Goal: Task Accomplishment & Management: Manage account settings

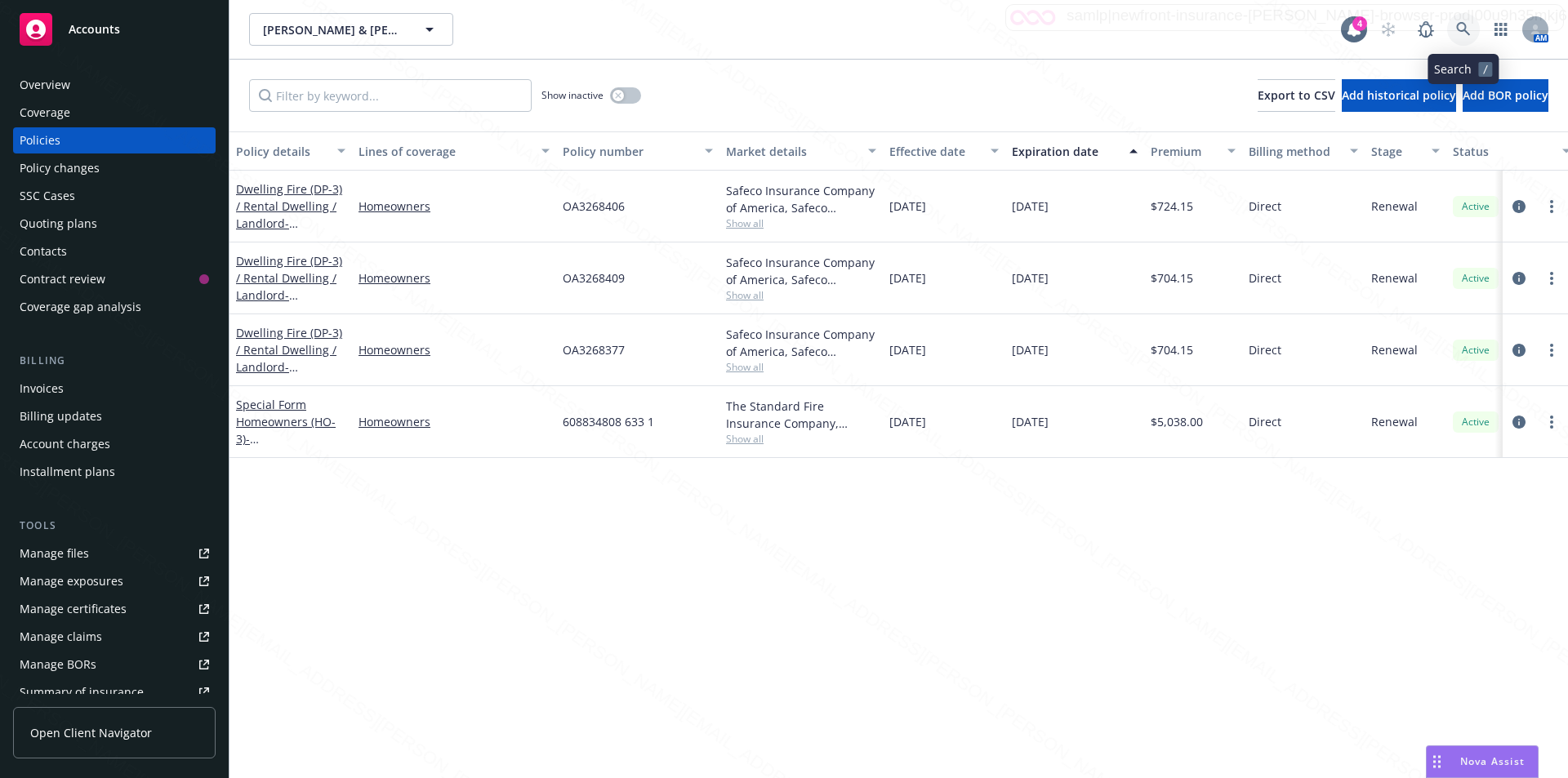
click at [1456, 26] on icon at bounding box center [1463, 29] width 15 height 15
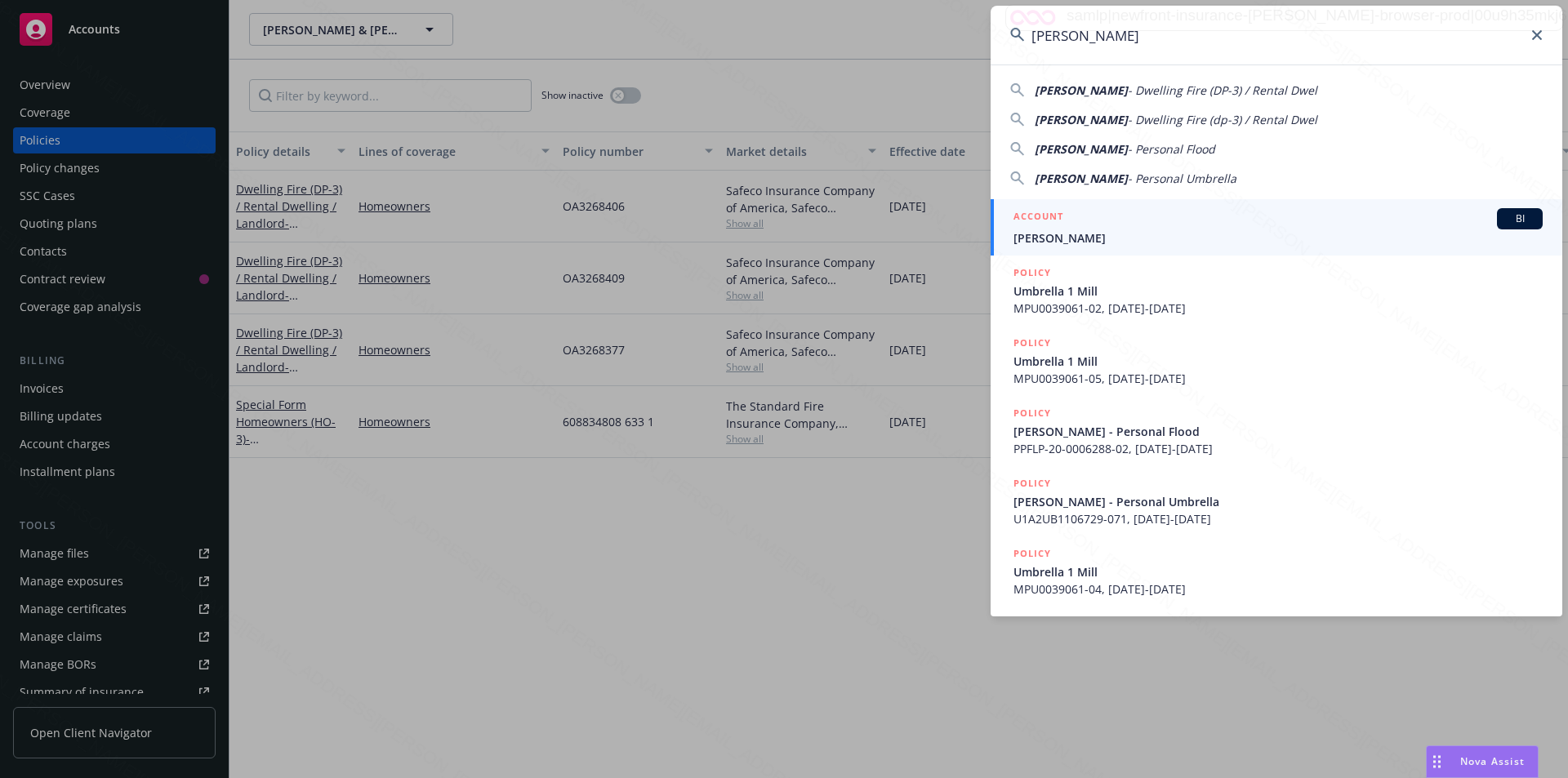
type input "[PERSON_NAME]"
click at [1064, 240] on span "[PERSON_NAME]" at bounding box center [1278, 237] width 529 height 17
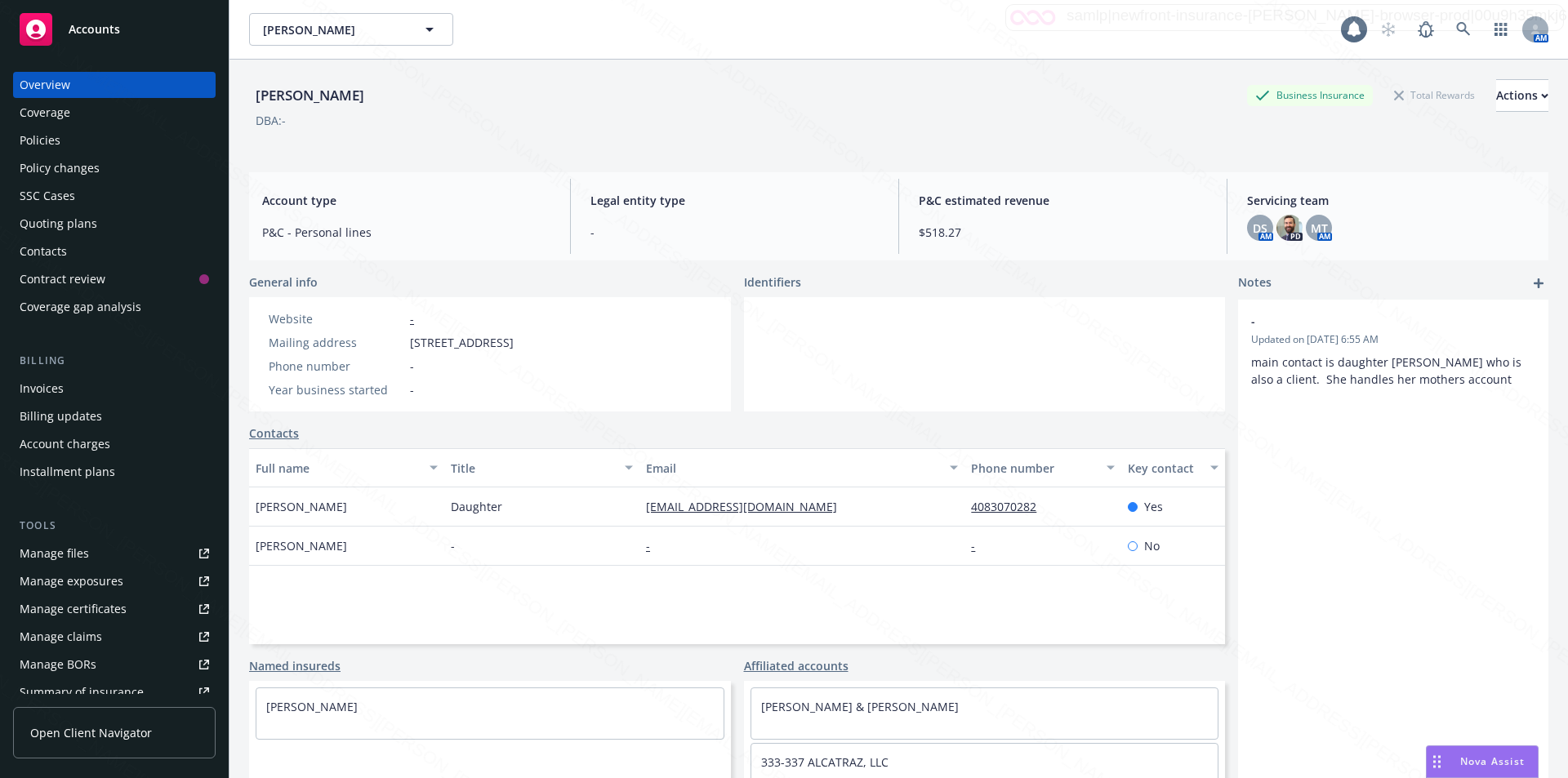
click at [35, 142] on div "Policies" at bounding box center [40, 141] width 41 height 27
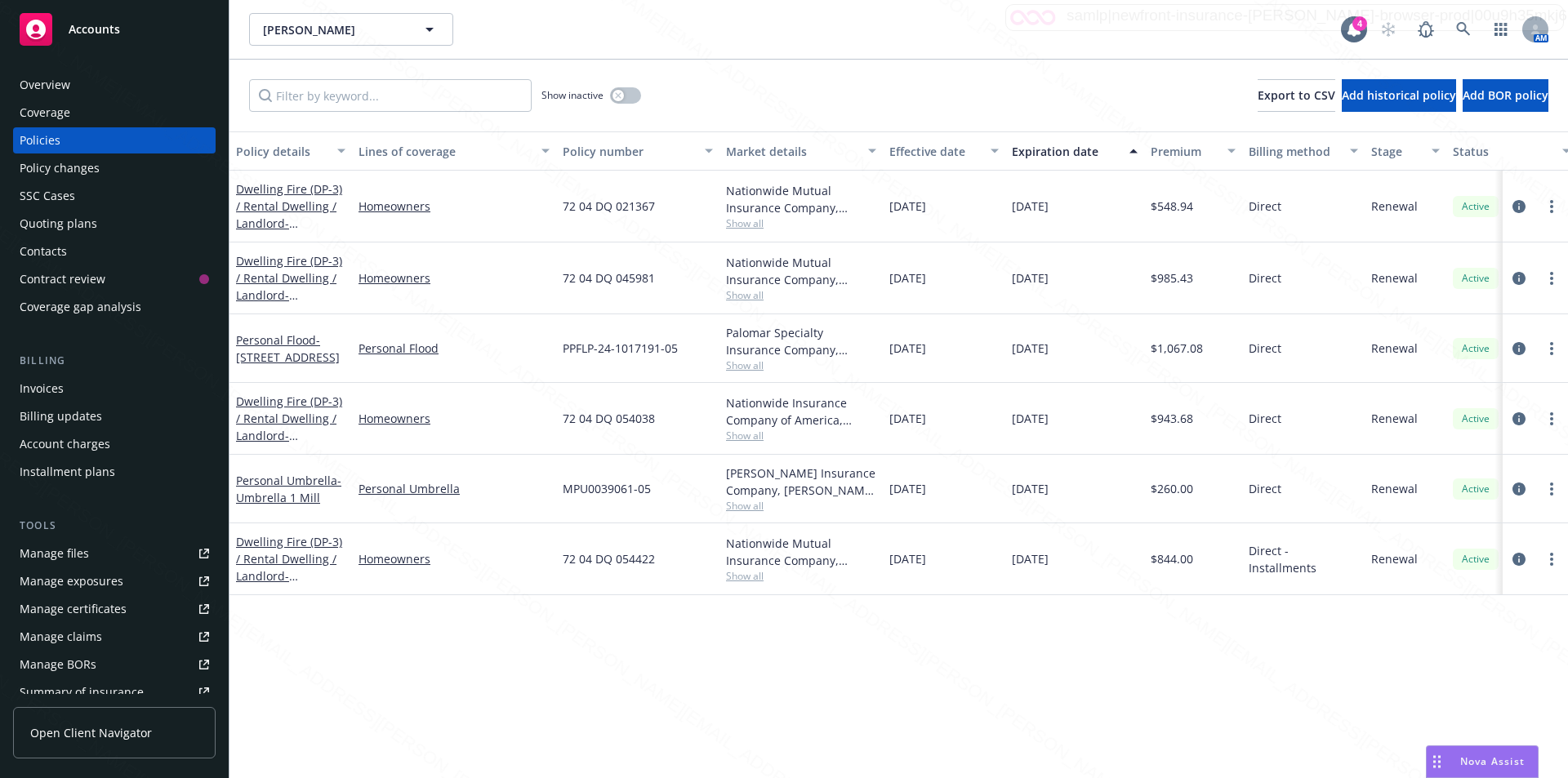
click at [691, 350] on div "PPFLP-24-1017191-05" at bounding box center [637, 348] width 163 height 68
drag, startPoint x: 562, startPoint y: 351, endPoint x: 676, endPoint y: 346, distance: 114.1
click at [676, 346] on span "PPFLP-24-1017191-05" at bounding box center [620, 348] width 115 height 17
copy span "PPFLP-24-1017191-05"
click at [662, 495] on div "MPU0039061-05" at bounding box center [637, 489] width 163 height 68
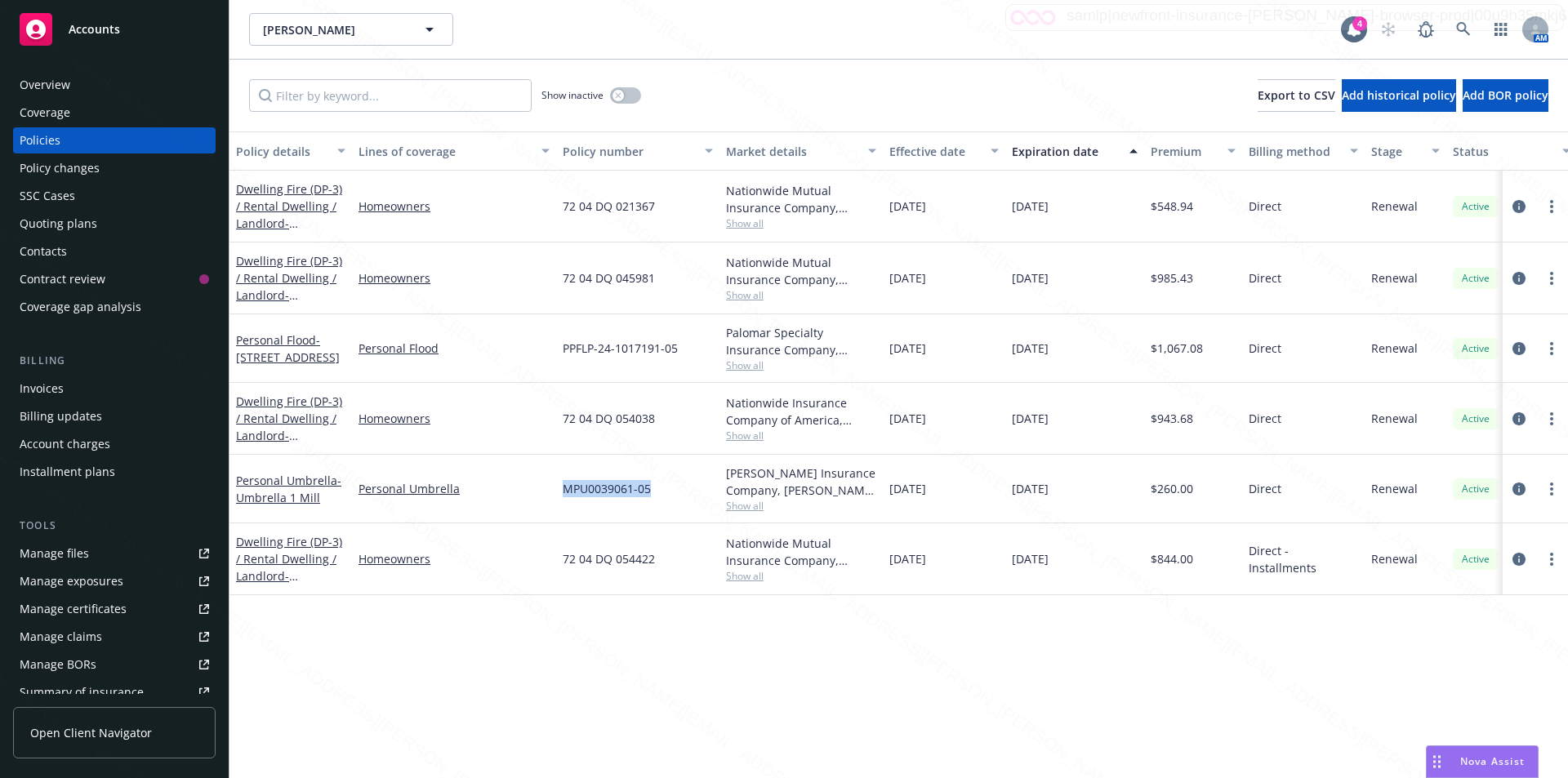
drag, startPoint x: 560, startPoint y: 492, endPoint x: 660, endPoint y: 498, distance: 100.2
click at [660, 498] on div "MPU0039061-05" at bounding box center [637, 489] width 163 height 68
copy span "MPU0039061-05"
click at [305, 220] on span "- 1754 School Ave Stockton CA 95205" at bounding box center [288, 231] width 104 height 33
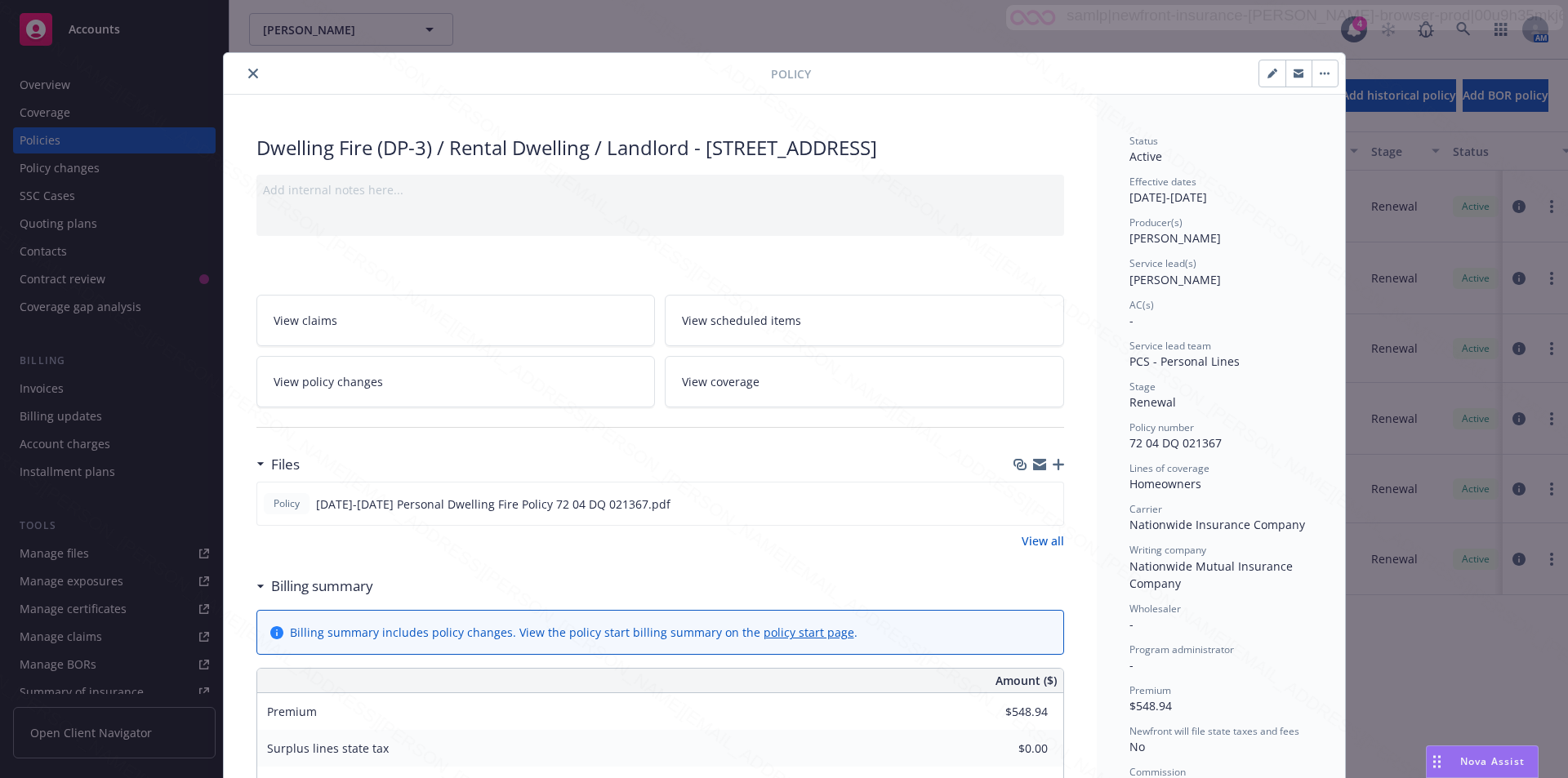
drag, startPoint x: 705, startPoint y: 151, endPoint x: 1038, endPoint y: 143, distance: 333.1
click at [1038, 143] on div "Dwelling Fire (DP-3) / Rental Dwelling / Landlord - 1754 School Ave Stockton CA…" at bounding box center [660, 147] width 807 height 27
copy div "1754 School Ave Stockton CA 95205"
click at [248, 75] on icon "close" at bounding box center [252, 73] width 10 height 10
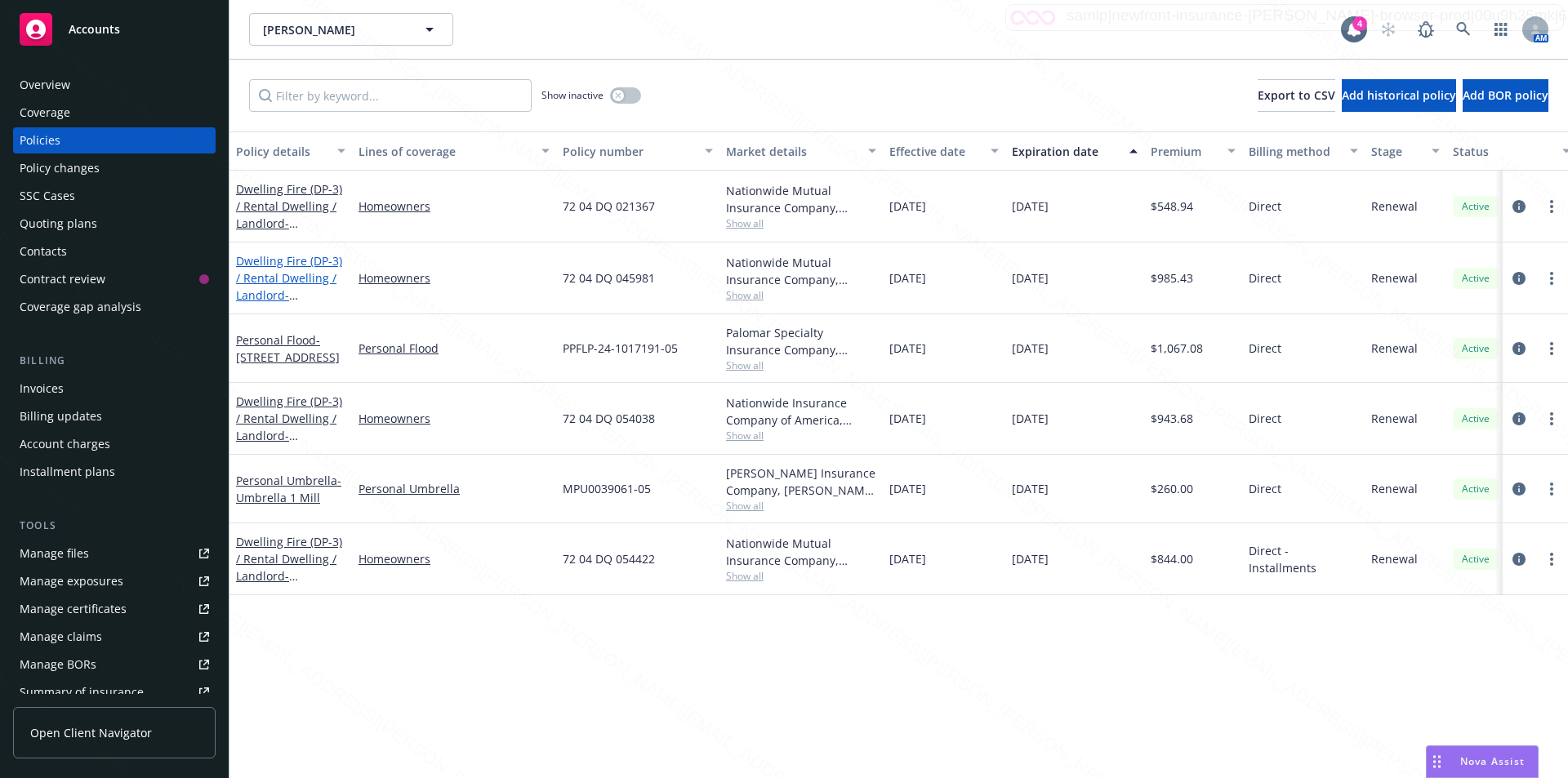
click at [312, 288] on span "- 1428 Laguna Ave Burlingame CA 94010" at bounding box center [288, 304] width 104 height 33
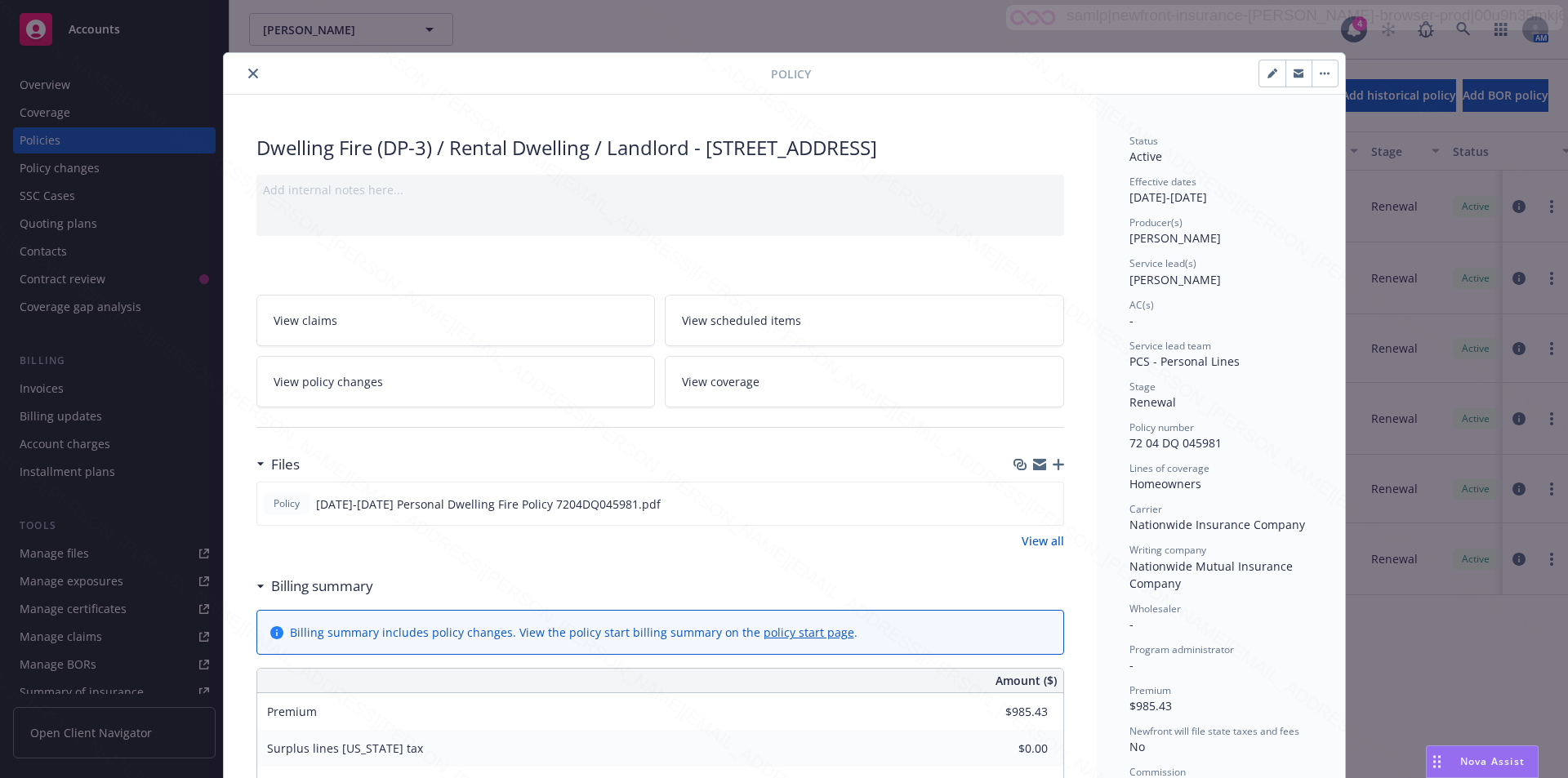
drag, startPoint x: 703, startPoint y: 148, endPoint x: 1056, endPoint y: 143, distance: 353.0
click at [1056, 143] on div "Dwelling Fire (DP-3) / Rental Dwelling / Landlord - 1428 Laguna Ave Burlingame …" at bounding box center [660, 147] width 807 height 27
copy div "1428 Laguna Ave Burlingame CA 94010"
click at [248, 72] on icon "close" at bounding box center [252, 73] width 10 height 10
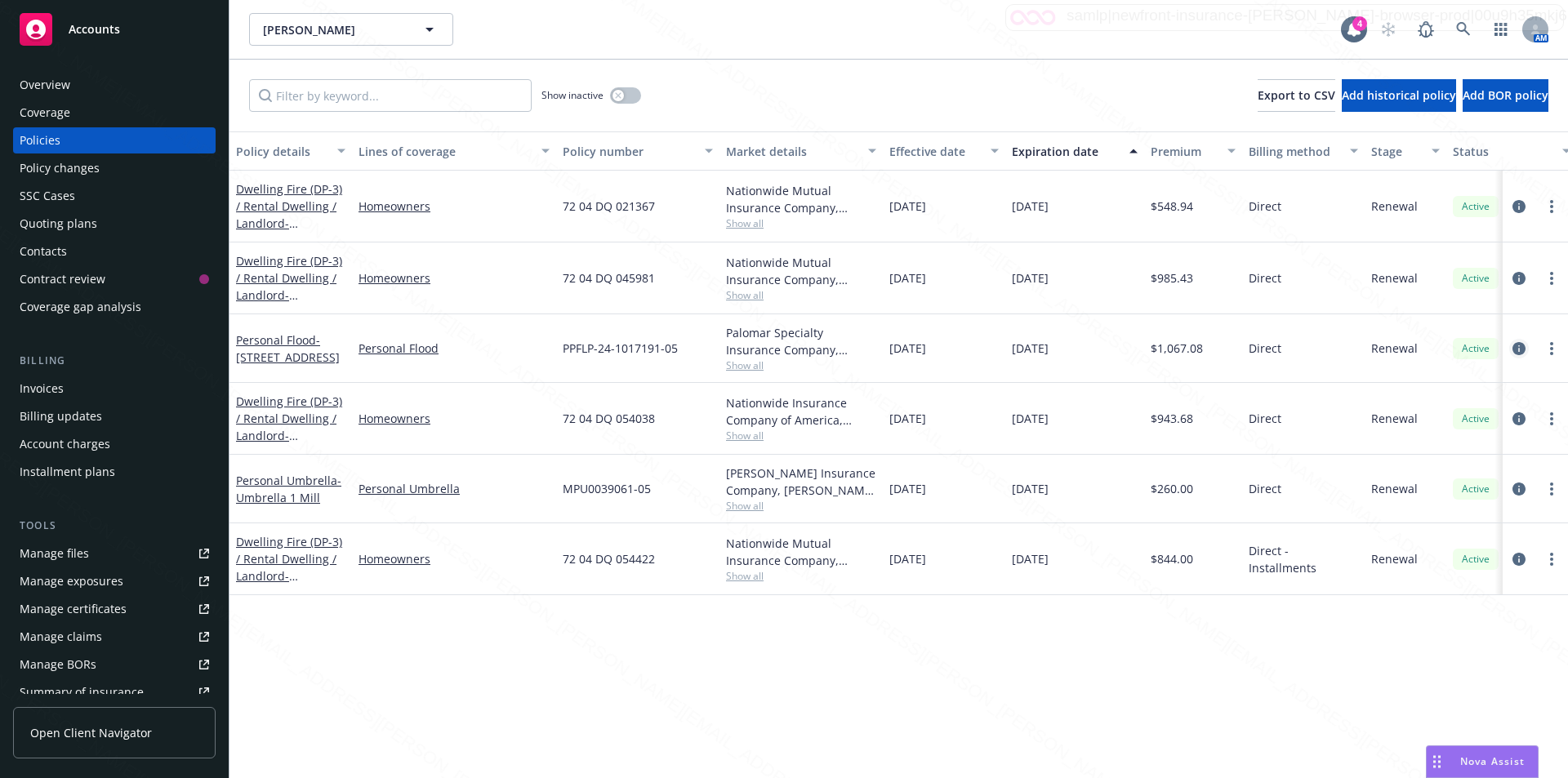
click at [1518, 351] on icon "circleInformation" at bounding box center [1518, 348] width 13 height 13
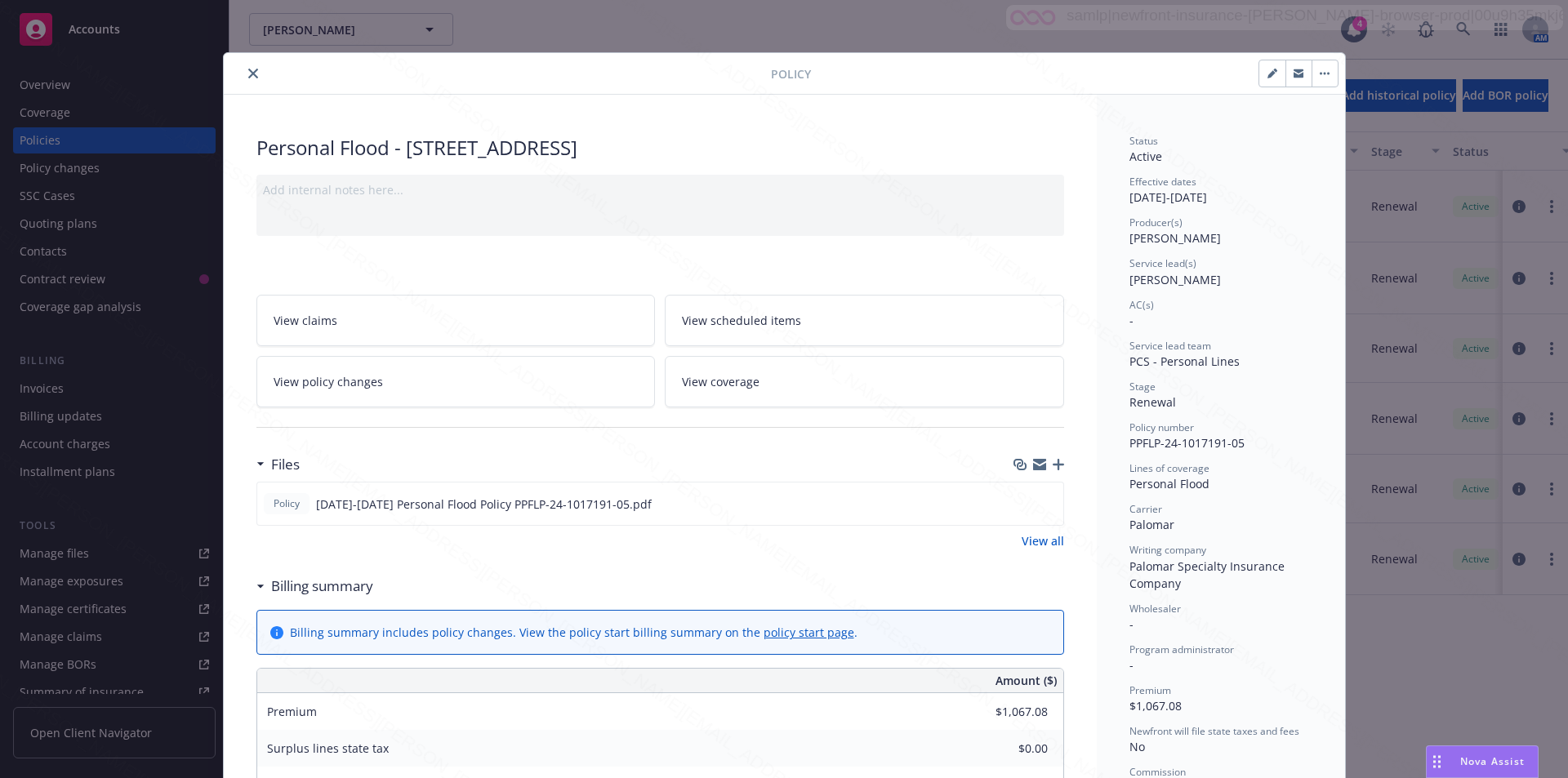
drag, startPoint x: 404, startPoint y: 148, endPoint x: 760, endPoint y: 152, distance: 356.0
click at [760, 152] on div "Personal Flood - 1428 Laguna Ave Burlingame CA 94010" at bounding box center [660, 147] width 807 height 27
copy div "1428 Laguna Ave Burlingame CA 94010"
click at [248, 73] on icon "close" at bounding box center [252, 73] width 10 height 10
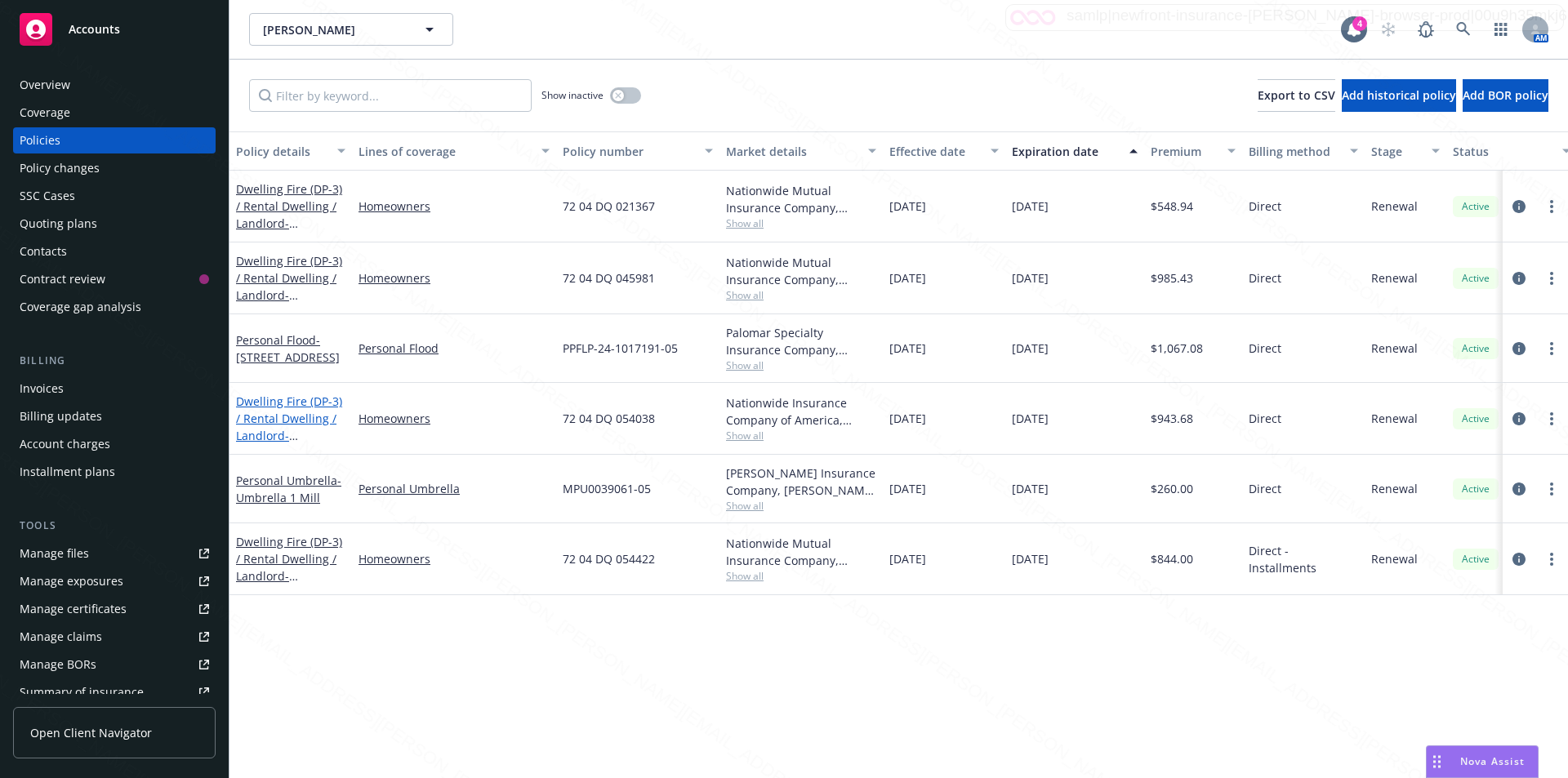
click at [259, 417] on link "Dwelling Fire (DP-3) / Rental Dwelling / Landlord - 561 N Watts Ave #563 Stockt…" at bounding box center [290, 435] width 106 height 84
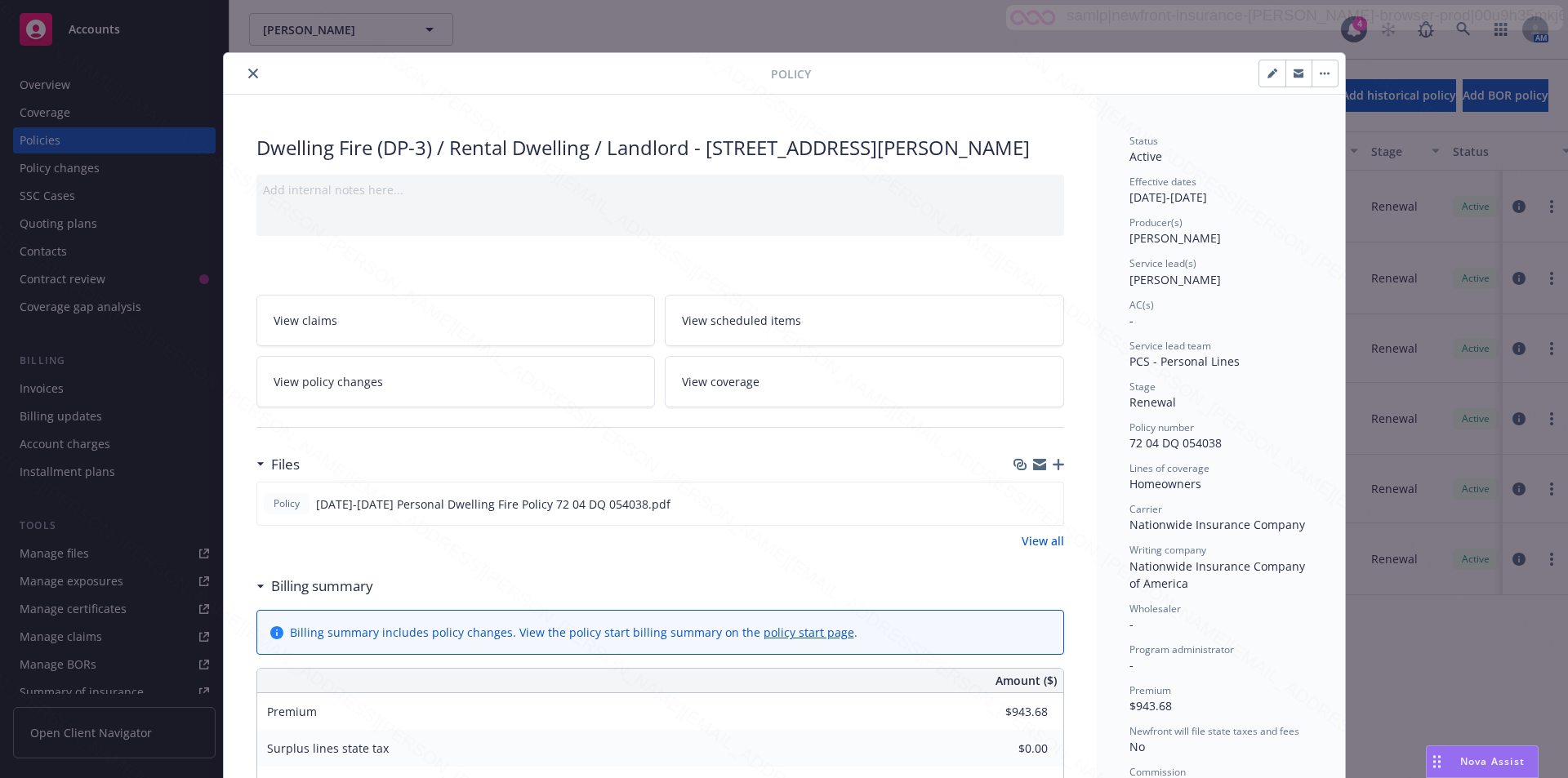
drag, startPoint x: 705, startPoint y: 144, endPoint x: 827, endPoint y: 166, distance: 124.0
click at [833, 162] on div "Dwelling Fire (DP-3) / Rental Dwelling / Landlord - 561 N Watts Ave #563 Stockt…" at bounding box center [660, 147] width 807 height 27
copy div "561 N Watts Ave #563 Stockton CA 95205"
click at [248, 73] on icon "close" at bounding box center [252, 73] width 10 height 10
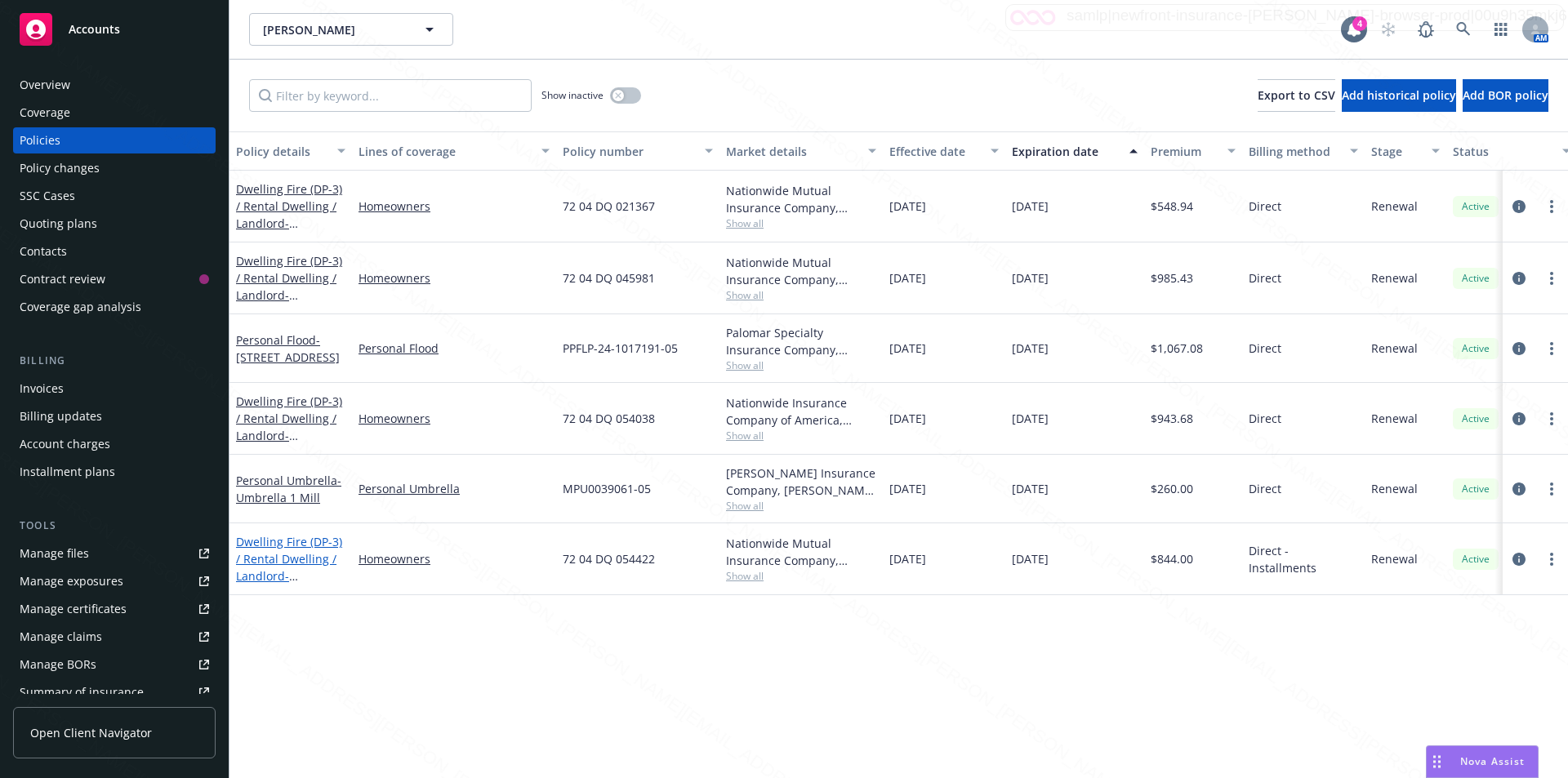
click at [284, 582] on span "- 2129 ROYAL ST STOCKTON, CA 95210-6713" at bounding box center [288, 584] width 104 height 33
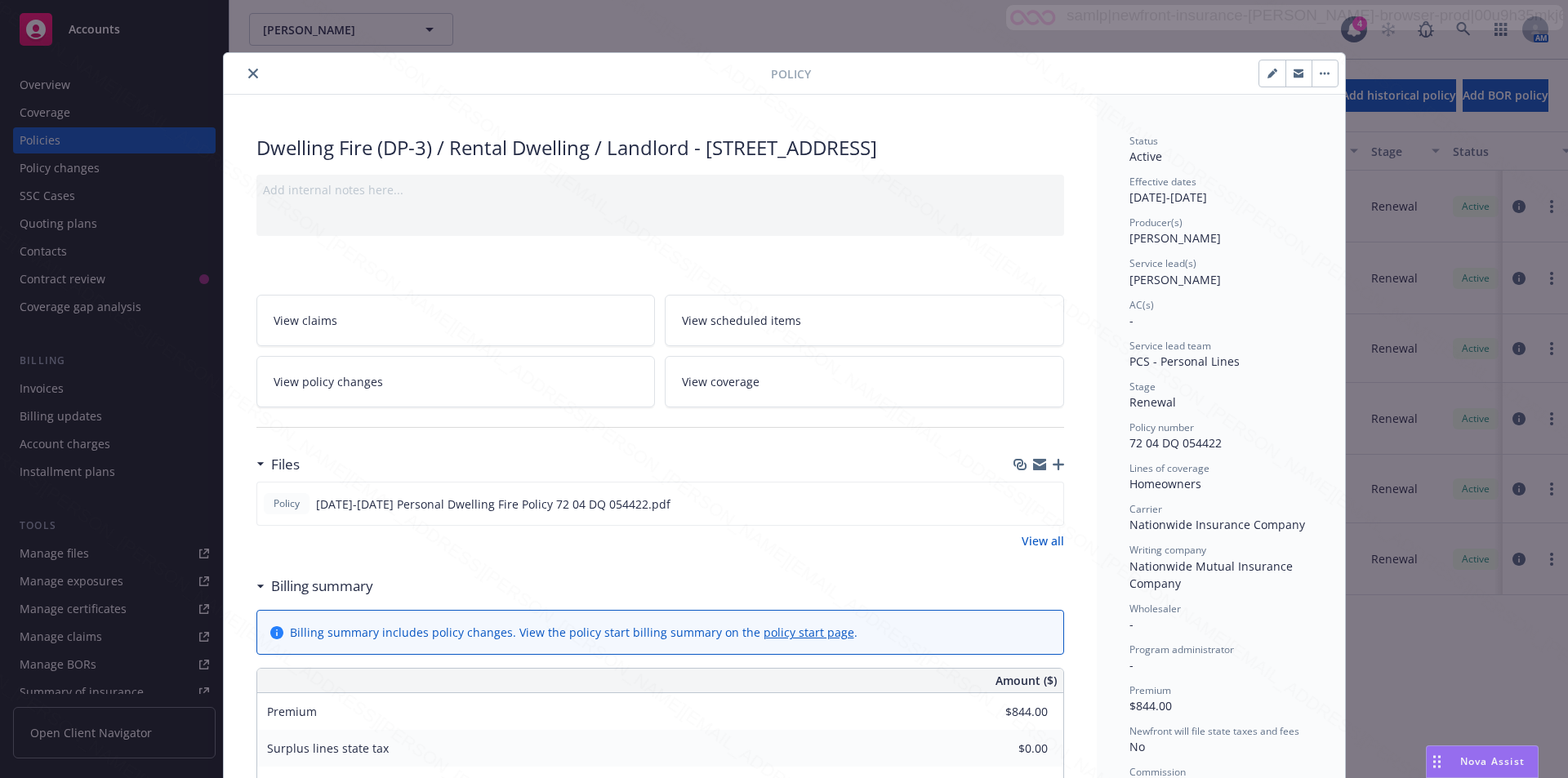
drag, startPoint x: 704, startPoint y: 150, endPoint x: 1039, endPoint y: 148, distance: 335.0
click at [1039, 148] on div "Dwelling Fire (DP-3) / Rental Dwelling / Landlord - 2129 ROYAL ST STOCKTON, CA …" at bounding box center [660, 147] width 807 height 27
copy div "2129 ROYAL ST STOCKTON, CA 95210"
click at [248, 74] on icon "close" at bounding box center [252, 73] width 10 height 10
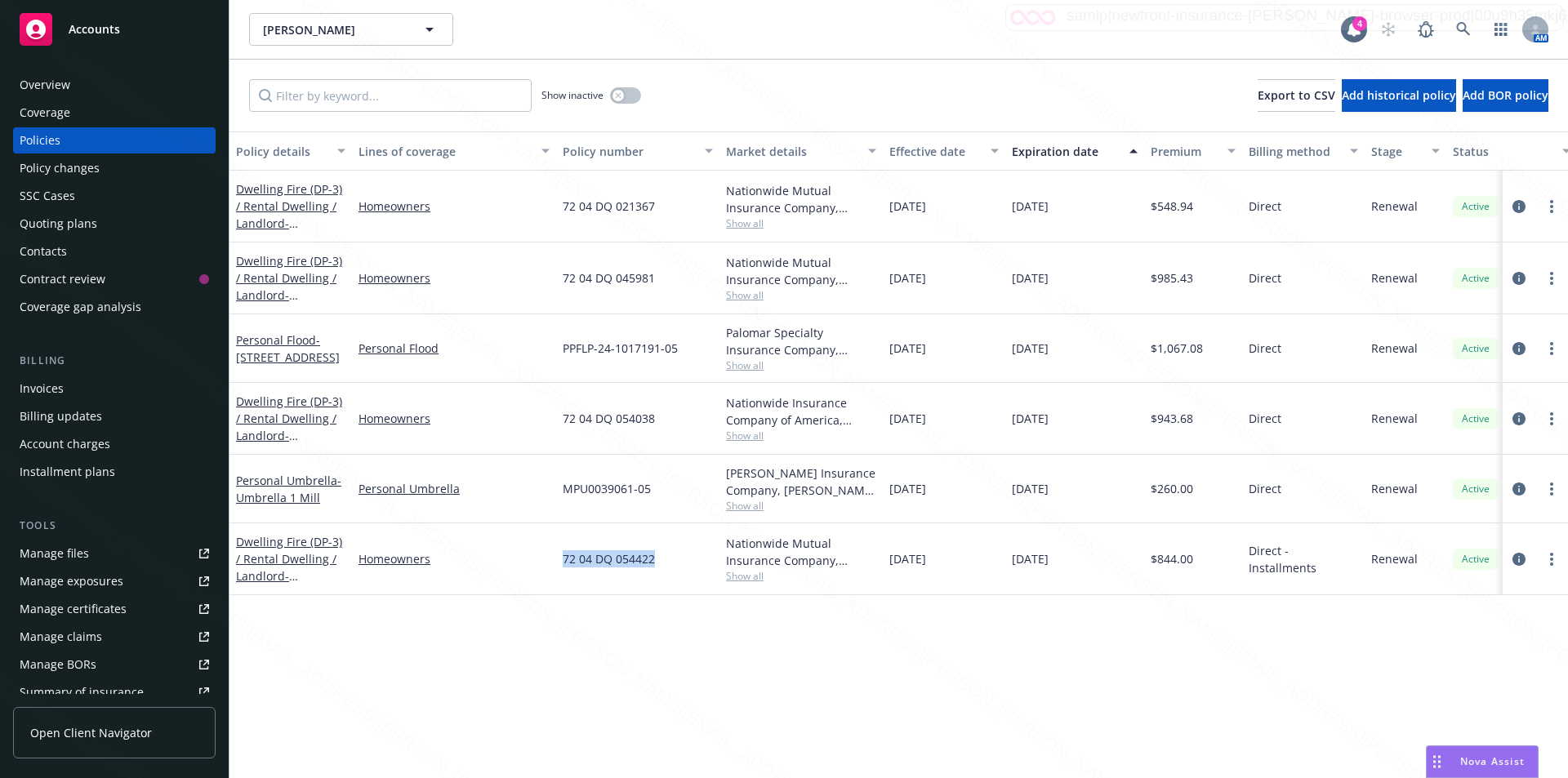
drag, startPoint x: 658, startPoint y: 566, endPoint x: 562, endPoint y: 561, distance: 96.1
click at [562, 561] on div "72 04 DQ 054422" at bounding box center [637, 558] width 163 height 72
click at [634, 622] on div "Policy details Lines of coverage Policy number Market details Effective date Ex…" at bounding box center [898, 454] width 1338 height 646
drag, startPoint x: 655, startPoint y: 205, endPoint x: 570, endPoint y: 208, distance: 85.1
click at [551, 205] on div "Dwelling Fire (DP-3) / Rental Dwelling / Landlord - 1754 School Ave Stockton CA…" at bounding box center [1017, 206] width 1576 height 72
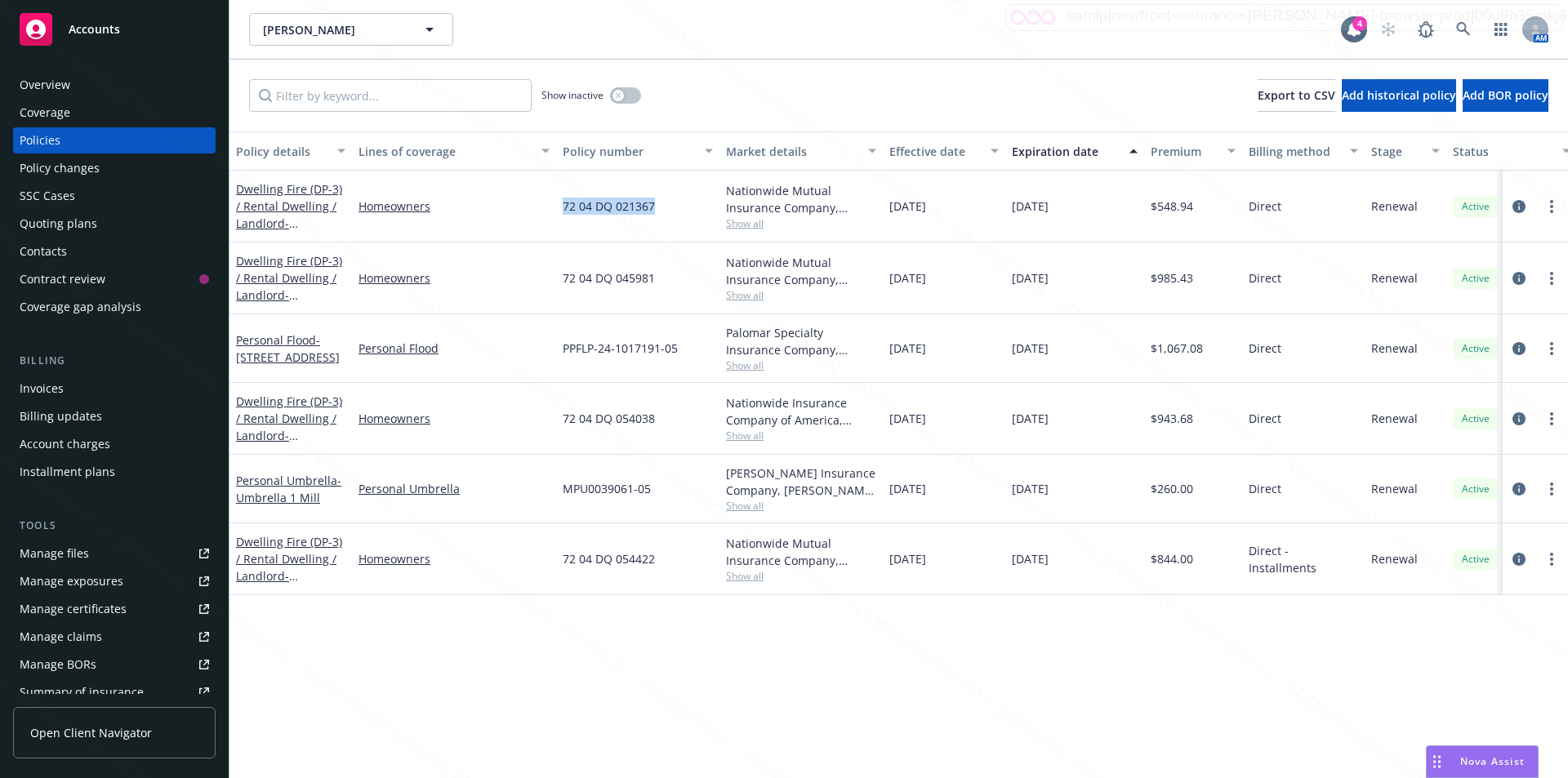
copy div "72 04 DQ 021367"
click at [1516, 346] on icon "circleInformation" at bounding box center [1518, 348] width 13 height 13
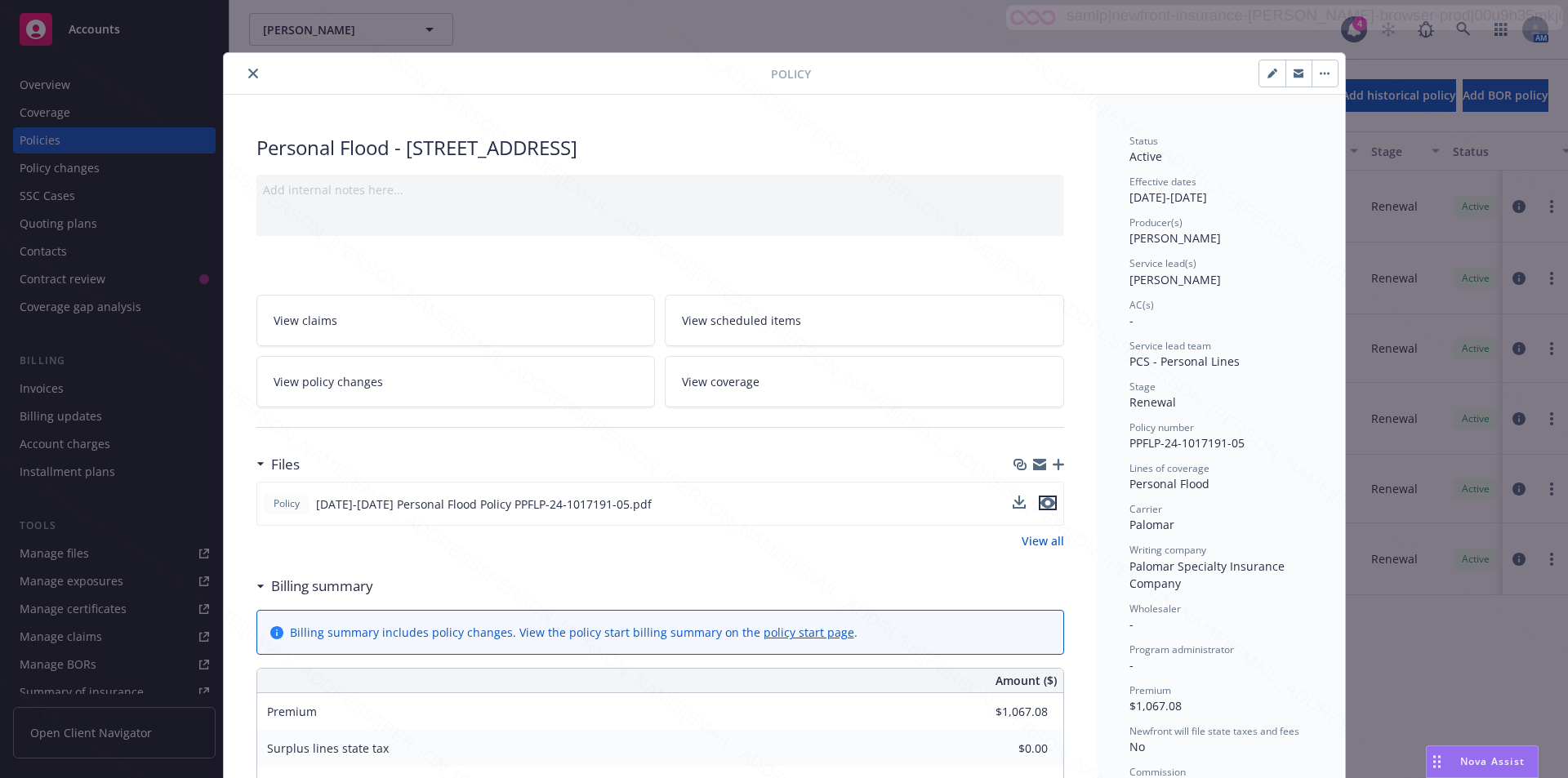
click at [1040, 501] on icon "preview file" at bounding box center [1047, 503] width 15 height 12
click at [243, 73] on button "close" at bounding box center [253, 73] width 19 height 19
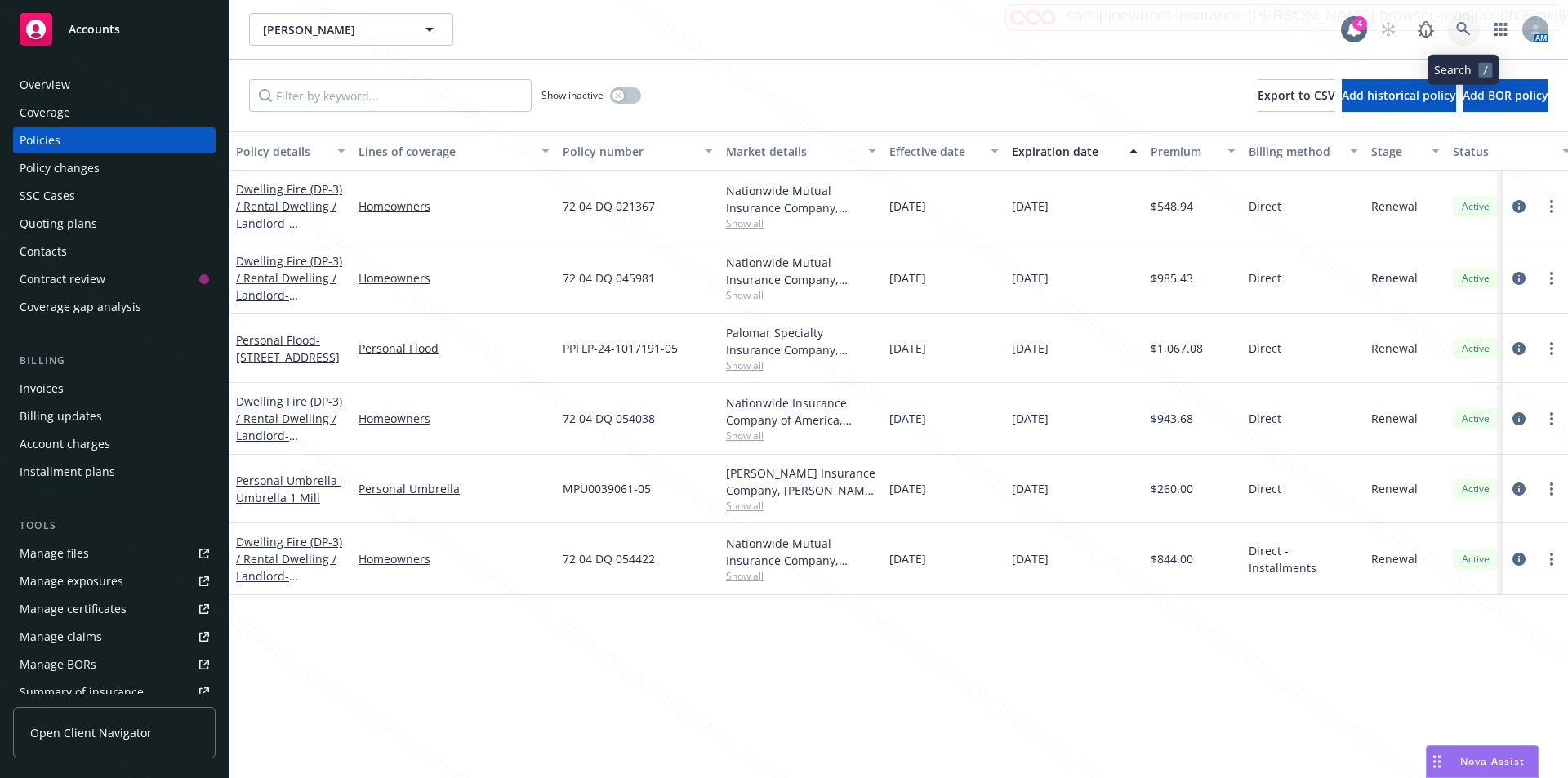
click at [1460, 31] on icon at bounding box center [1463, 29] width 14 height 14
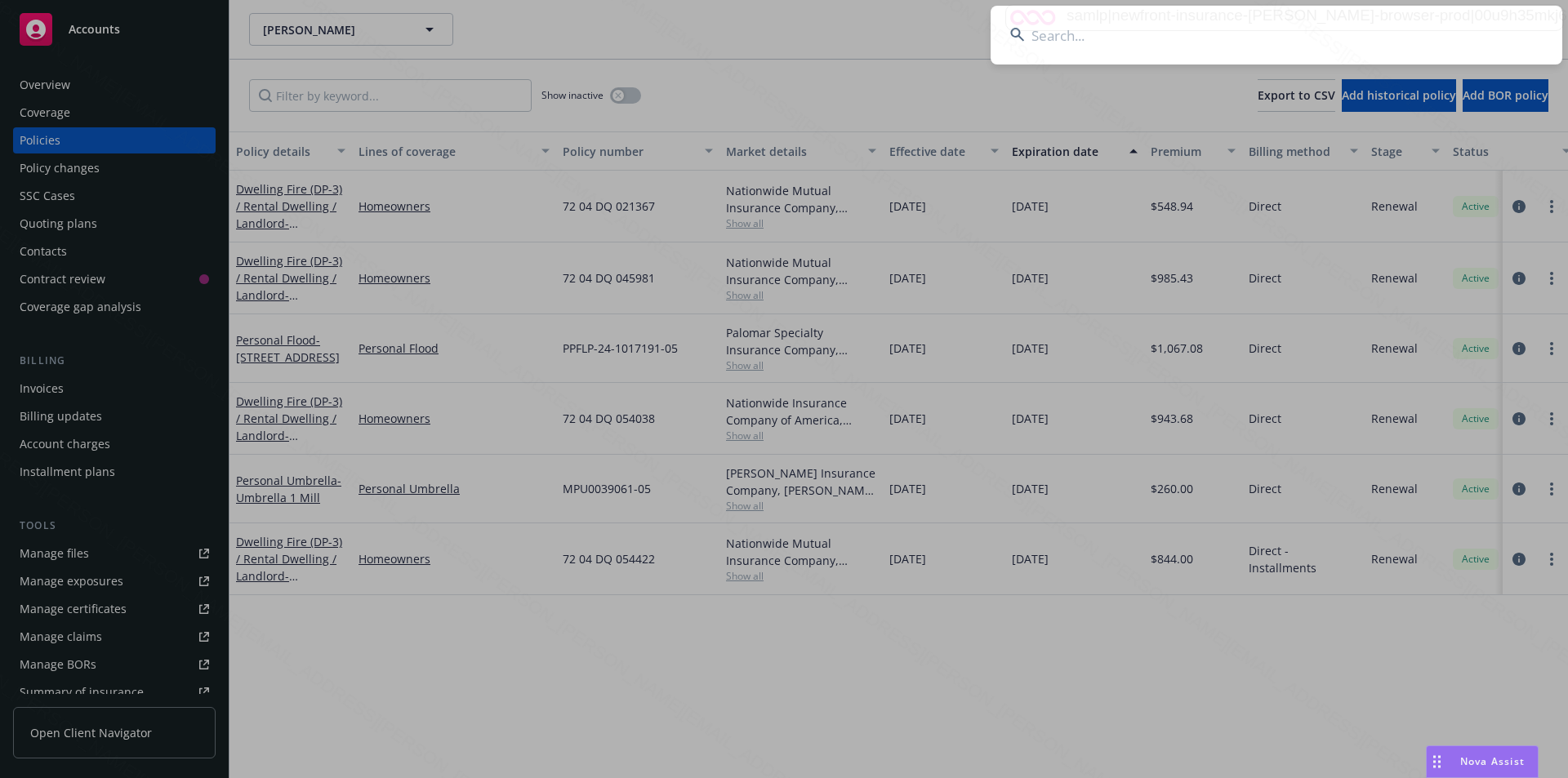
click at [1219, 29] on input at bounding box center [1277, 35] width 572 height 58
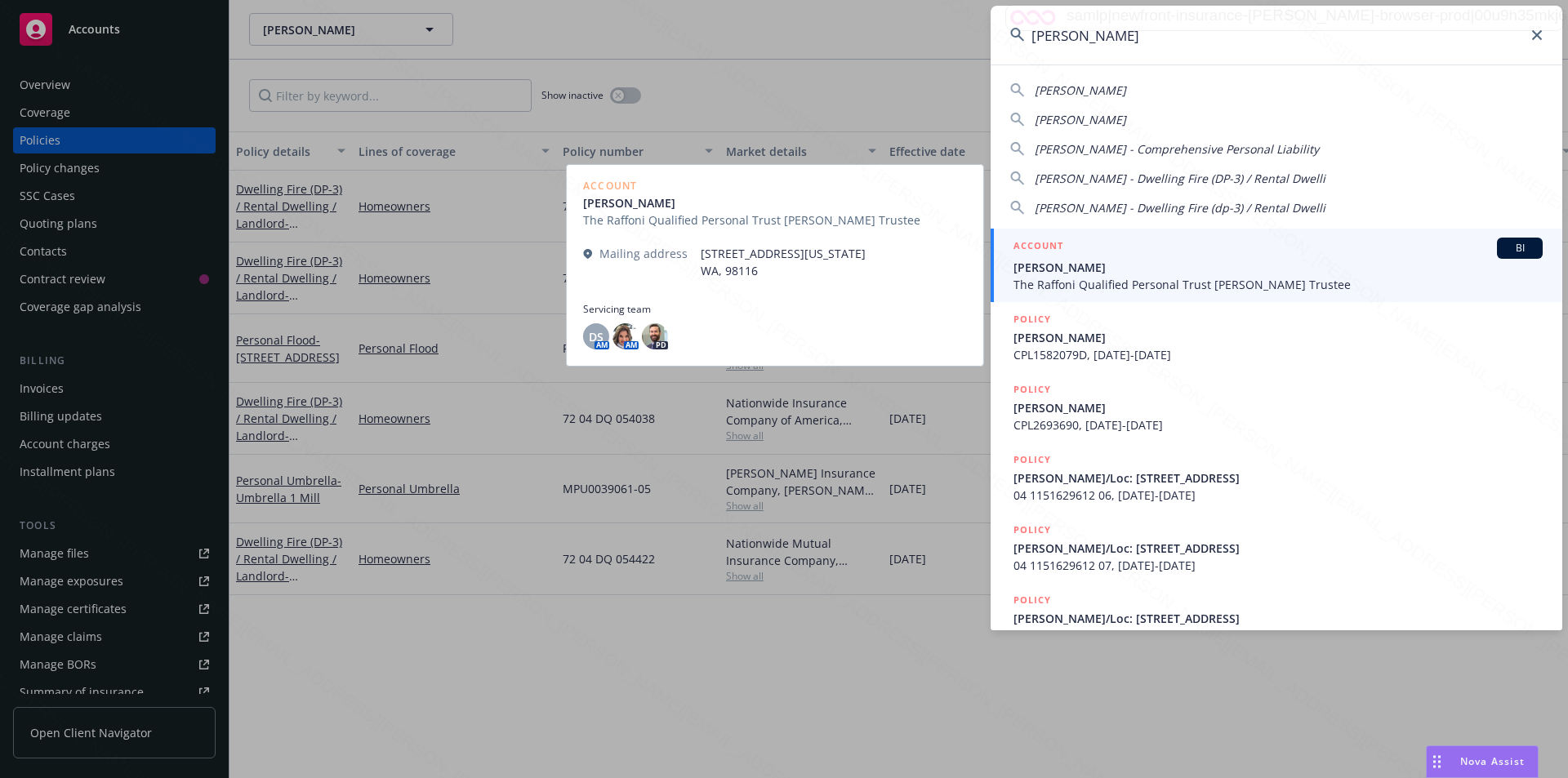
type input "peter guyer"
click at [1098, 288] on span "The Raffoni Qualified Personal Trust Peter Guyer Trustee" at bounding box center [1278, 284] width 529 height 17
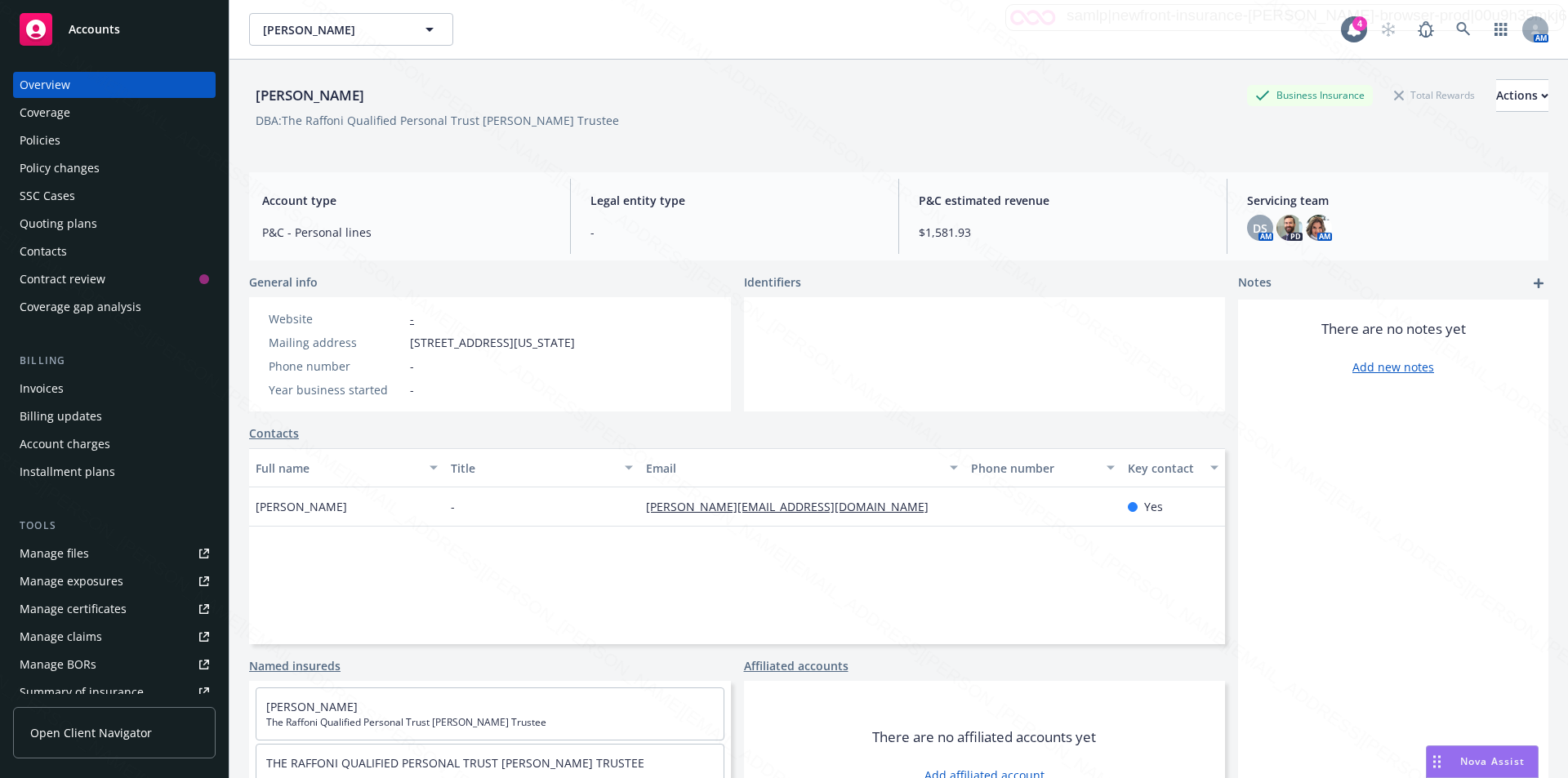
click at [48, 142] on div "Policies" at bounding box center [40, 141] width 41 height 27
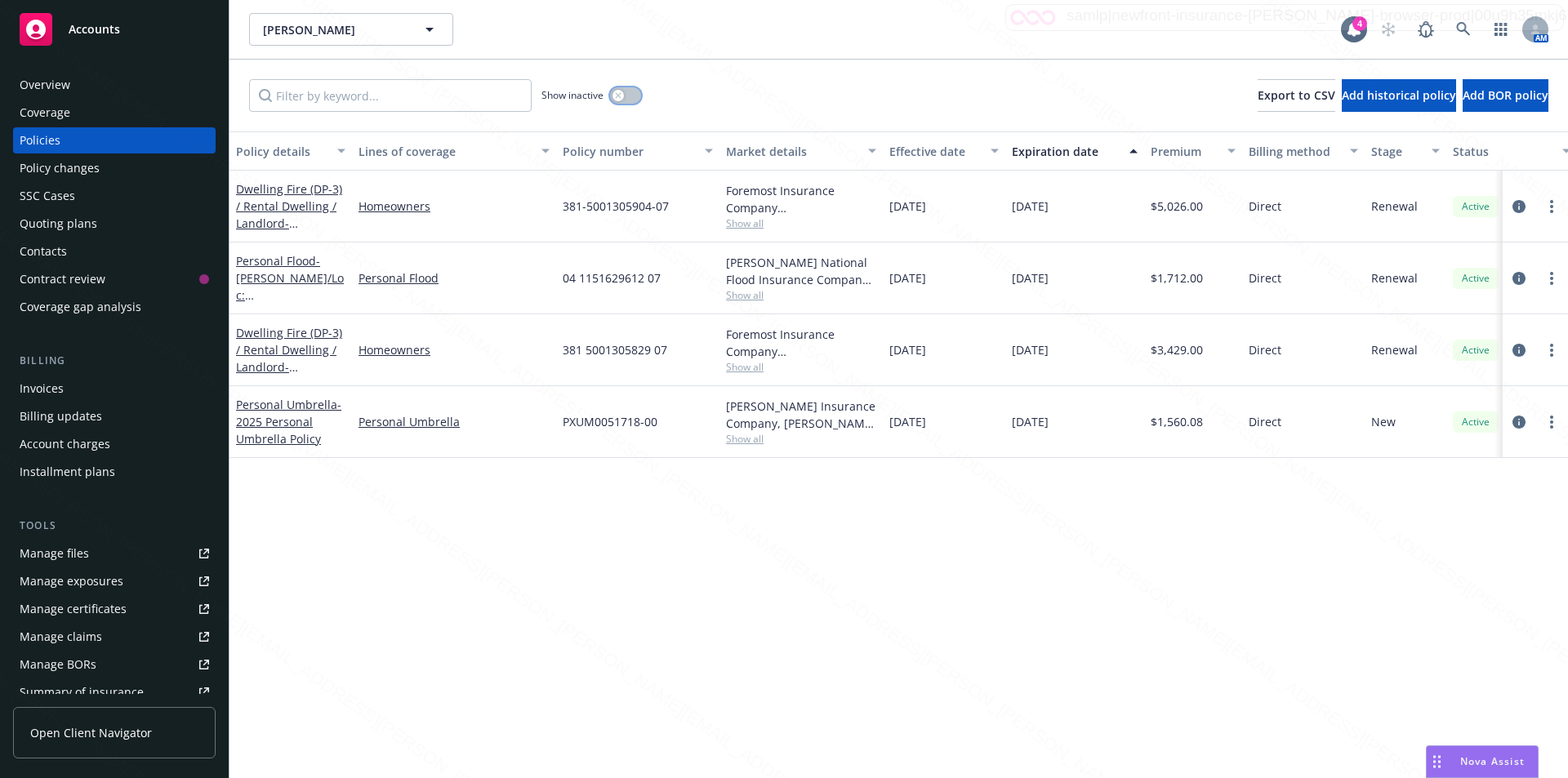
click at [622, 97] on div "button" at bounding box center [618, 95] width 12 height 12
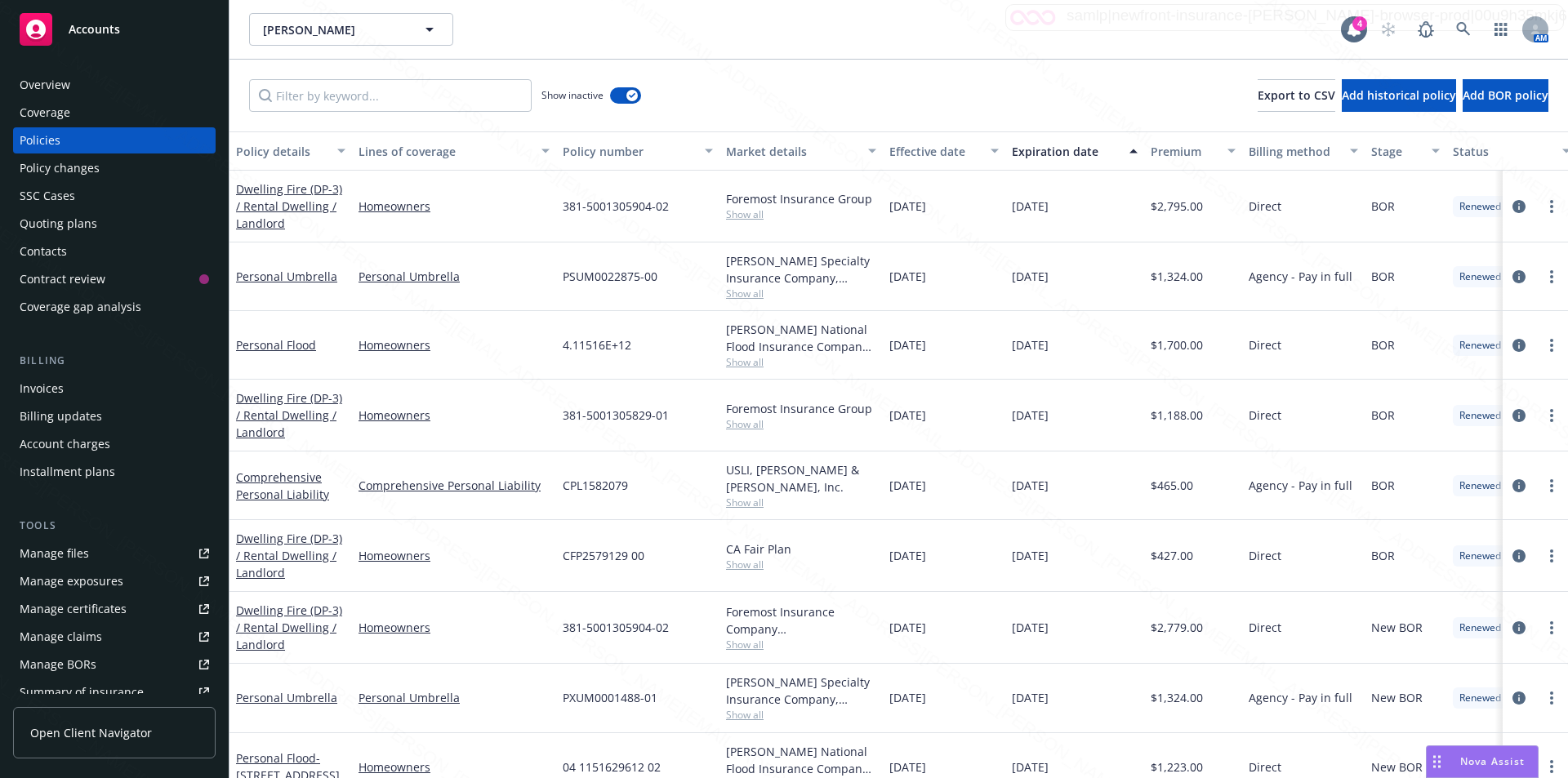
click at [1033, 152] on div "Expiration date" at bounding box center [1066, 150] width 108 height 17
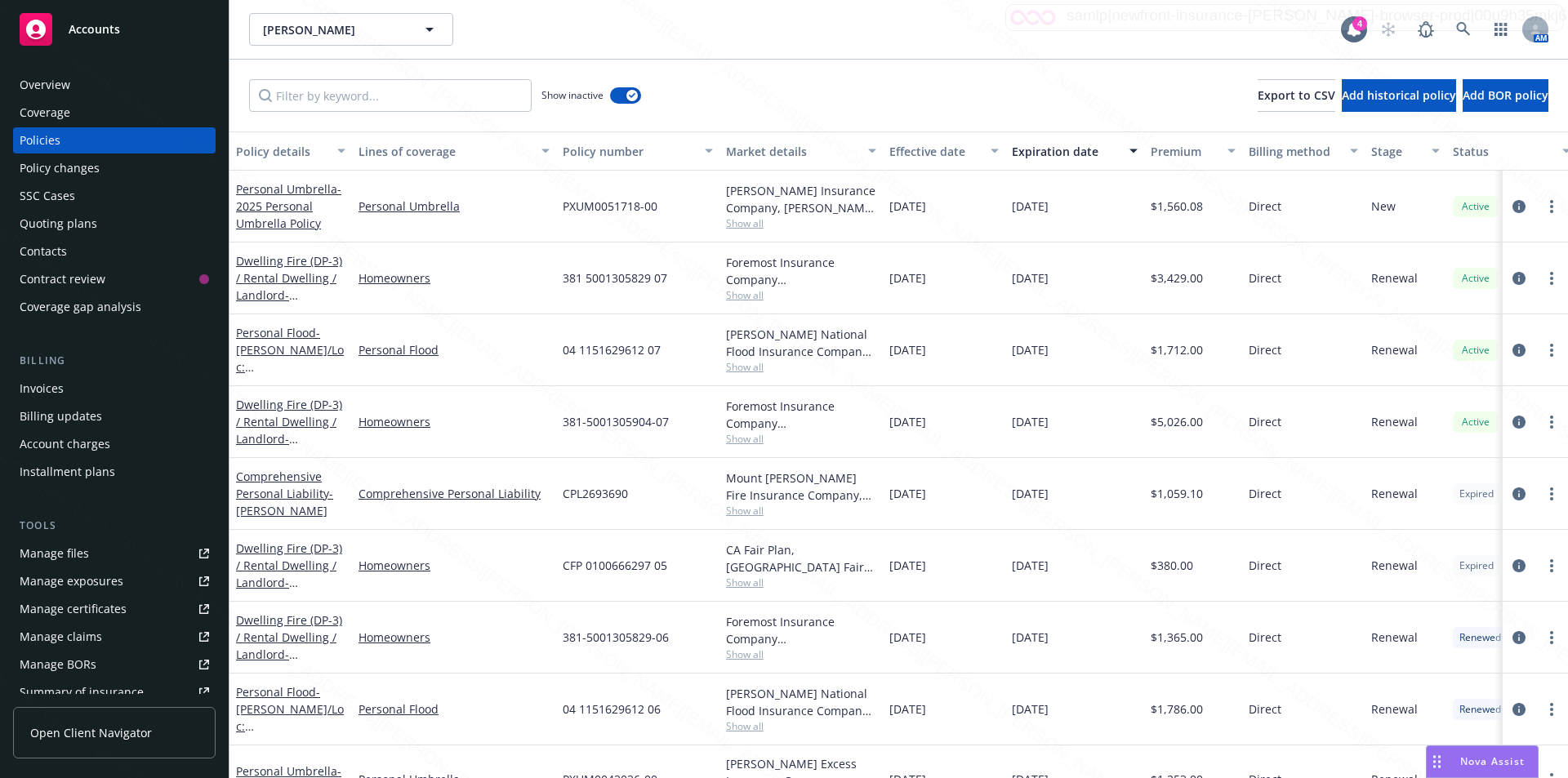
click at [1039, 148] on div "Expiration date" at bounding box center [1066, 150] width 108 height 17
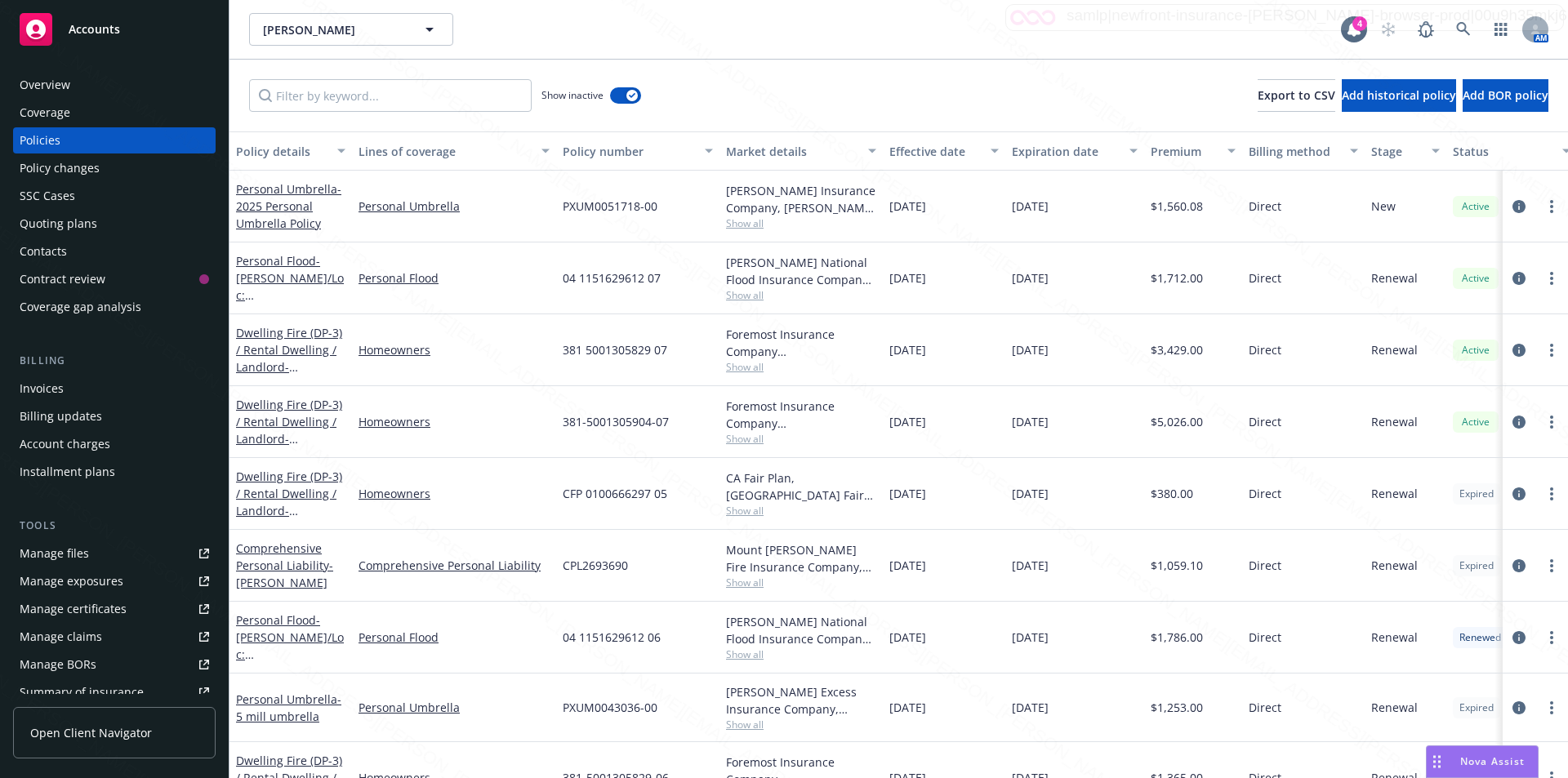
click at [1039, 150] on div "Expiration date" at bounding box center [1066, 150] width 108 height 17
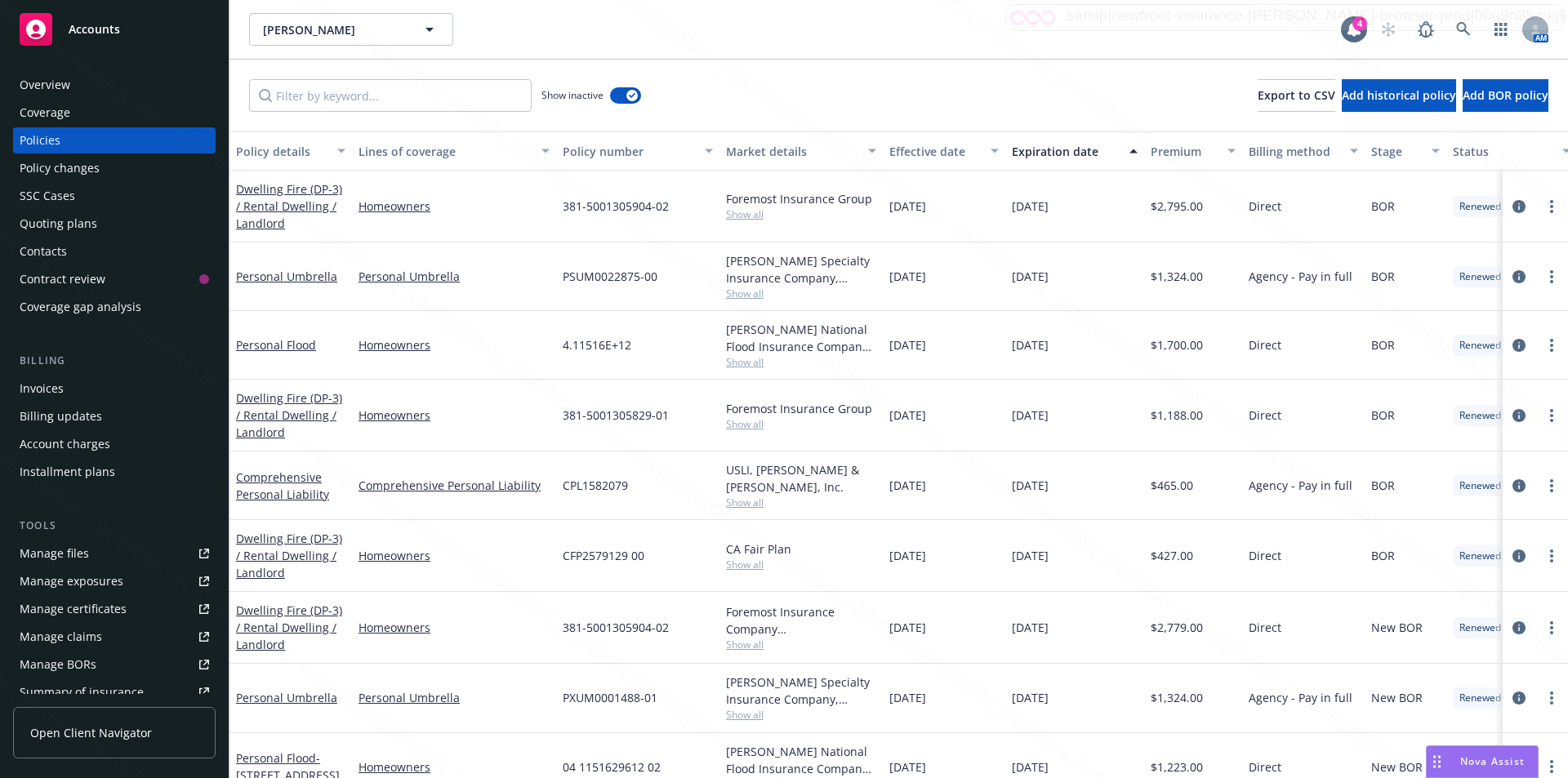
click at [1039, 150] on div "Expiration date" at bounding box center [1066, 150] width 108 height 17
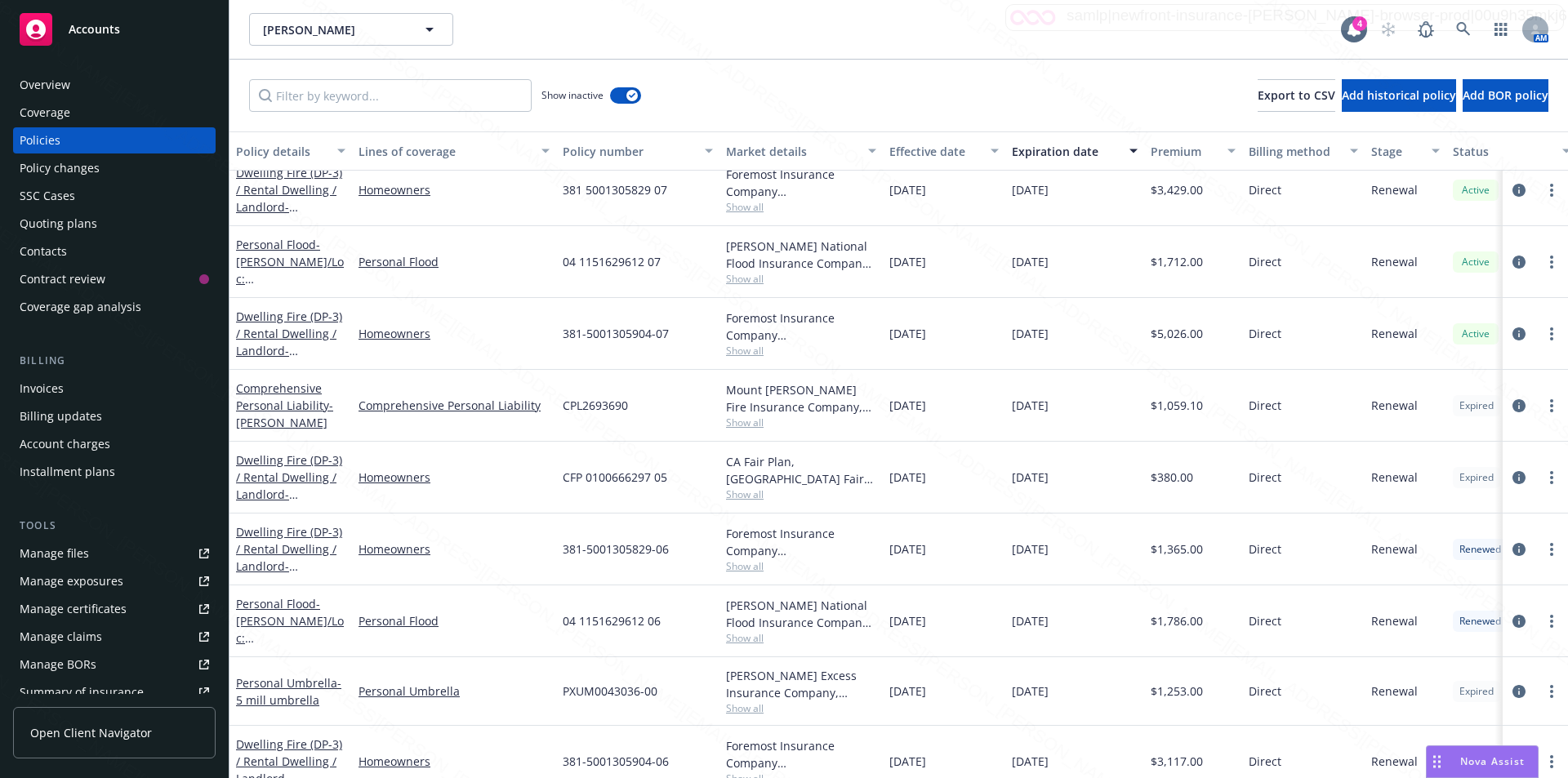
scroll to position [163, 0]
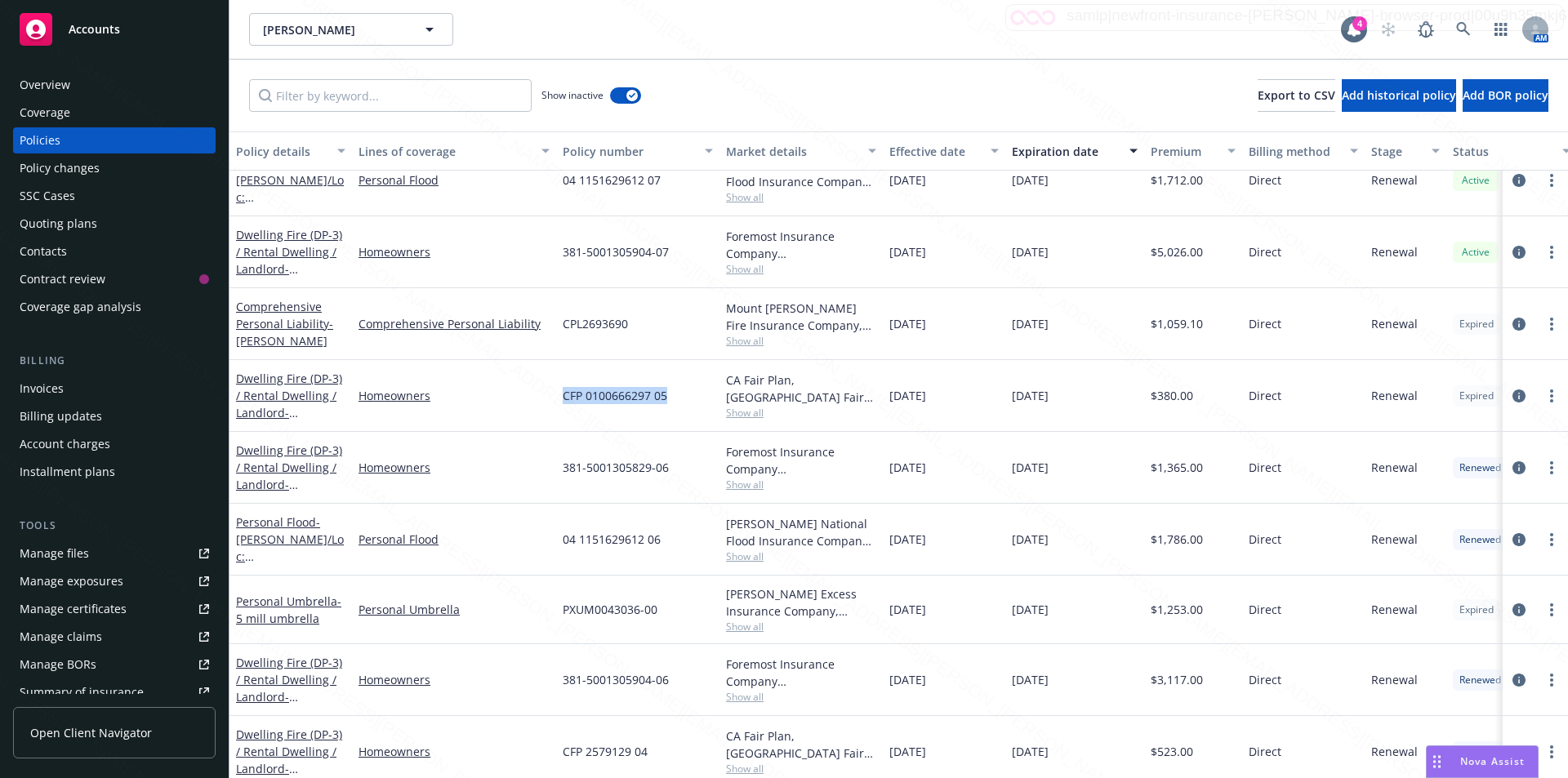
drag, startPoint x: 666, startPoint y: 397, endPoint x: 564, endPoint y: 395, distance: 102.0
click at [564, 395] on span "CFP 0100666297 05" at bounding box center [614, 395] width 104 height 17
copy span "CFP 0100666297 05"
click at [54, 83] on div "Overview" at bounding box center [44, 85] width 50 height 27
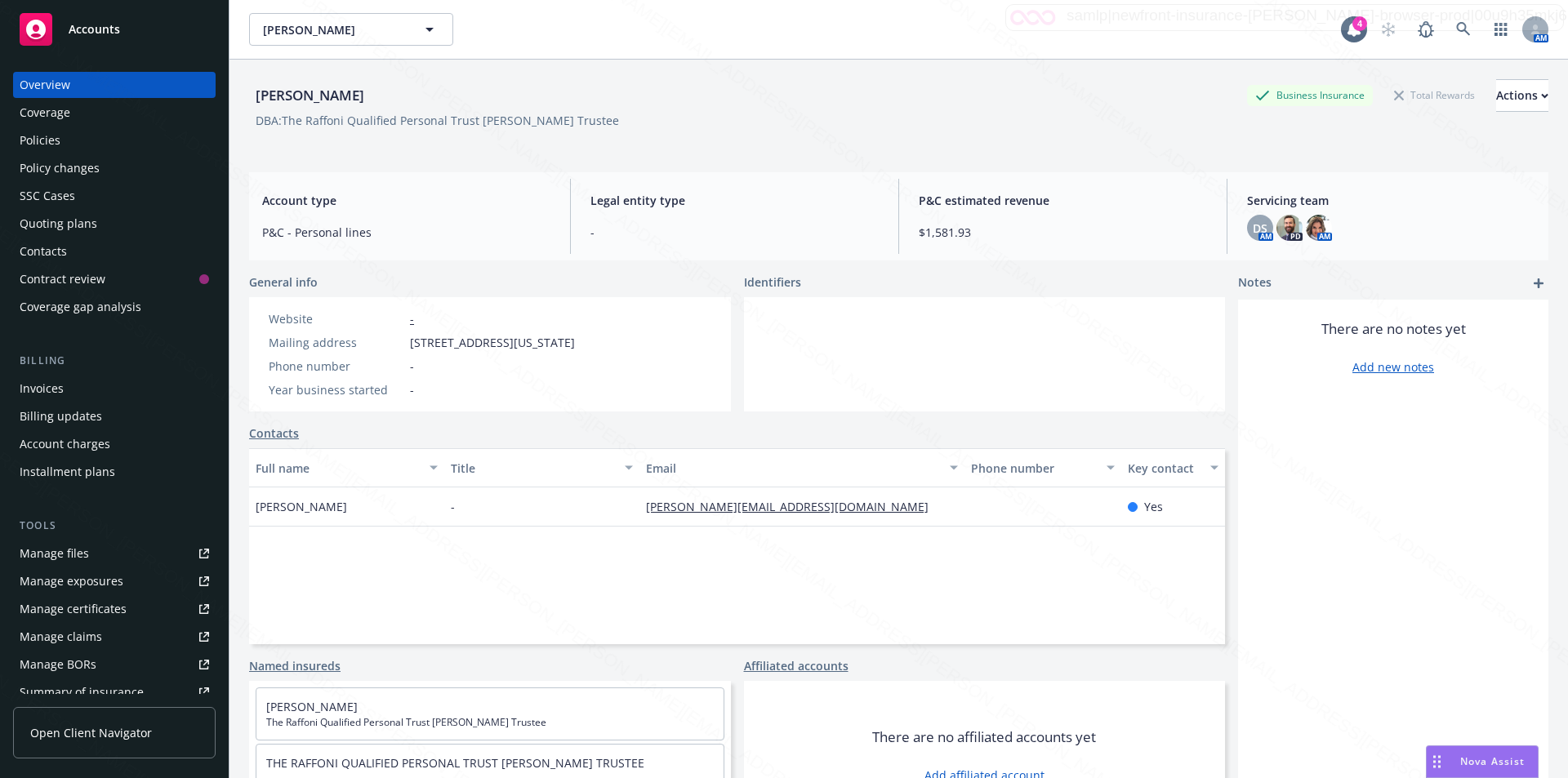
click at [61, 135] on div "Policies" at bounding box center [114, 141] width 189 height 27
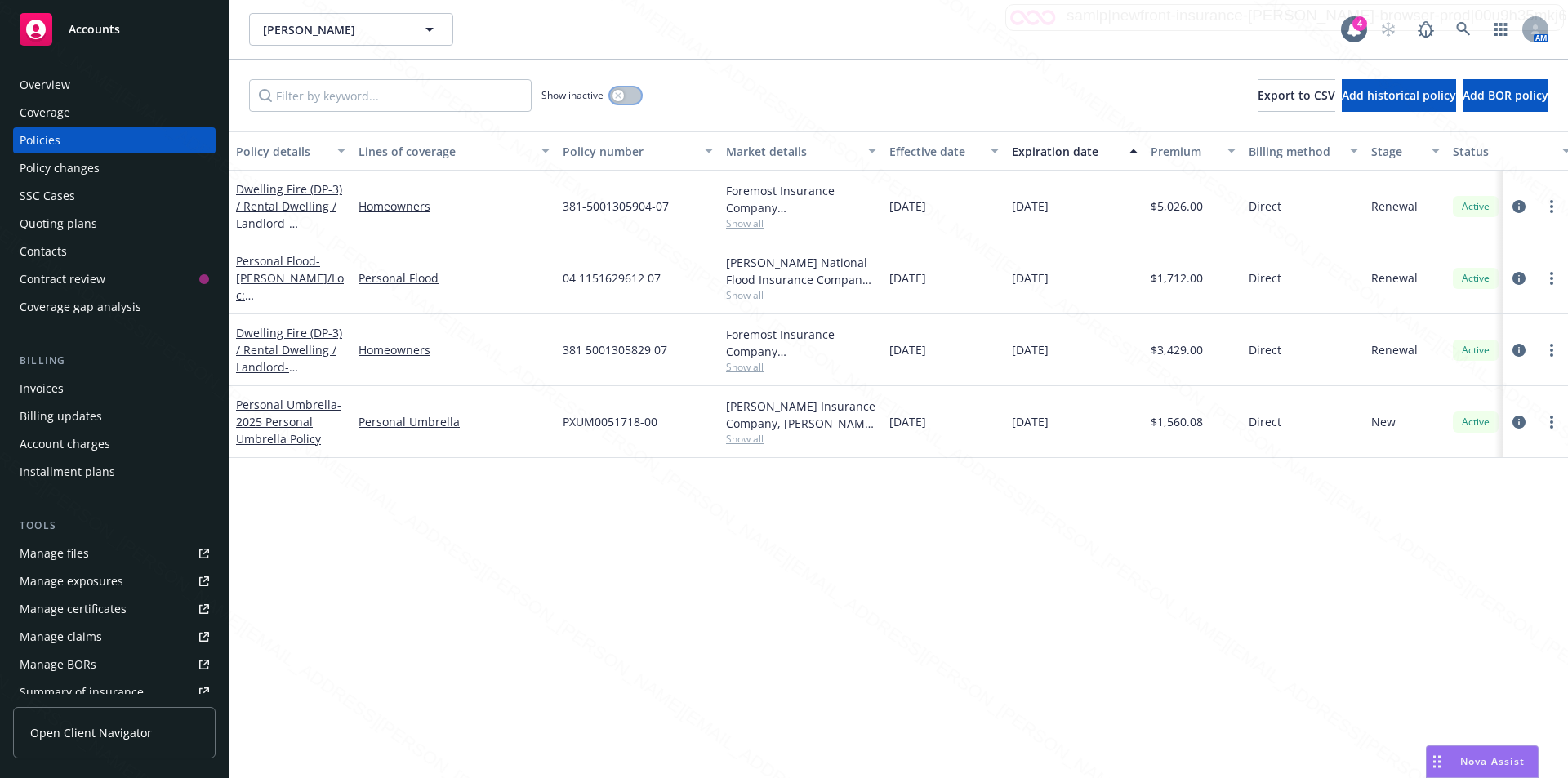
click at [618, 102] on button "button" at bounding box center [625, 96] width 31 height 16
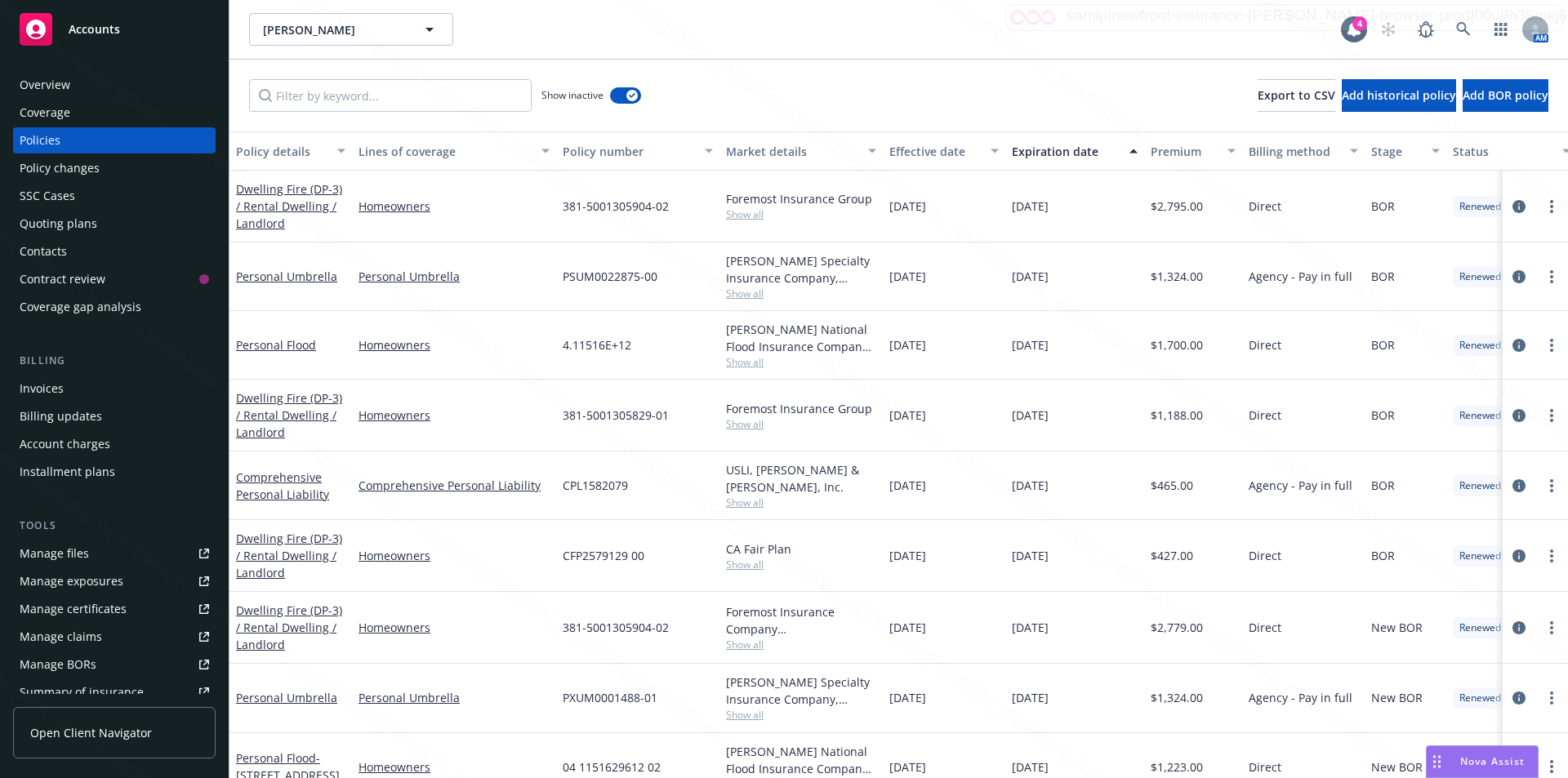
click at [1041, 151] on div "Expiration date" at bounding box center [1066, 150] width 108 height 17
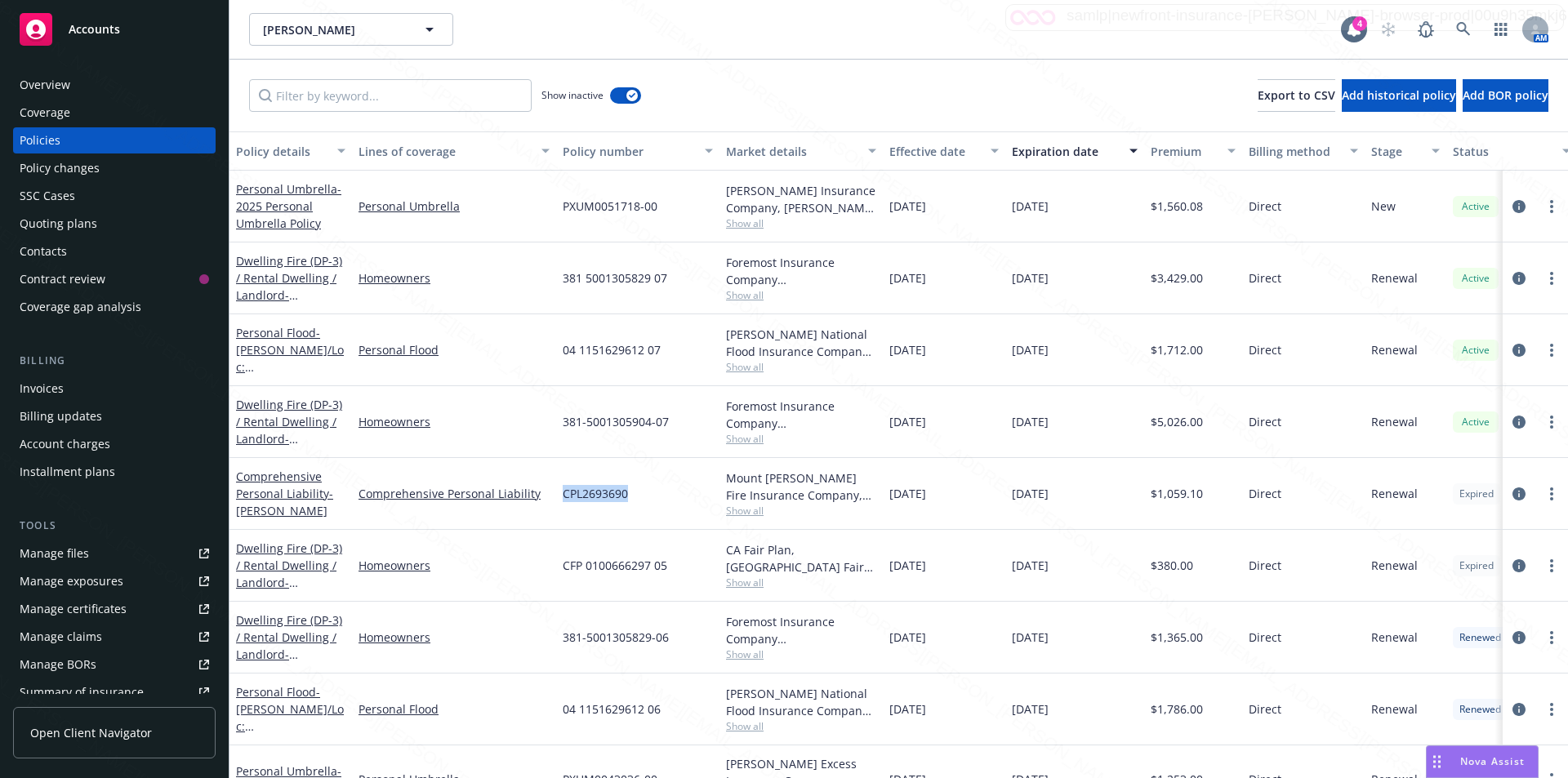
drag, startPoint x: 636, startPoint y: 496, endPoint x: 560, endPoint y: 490, distance: 76.2
click at [560, 490] on div "CPL2693690" at bounding box center [637, 493] width 163 height 72
copy span "CPL2693690"
click at [321, 102] on input "Filter by keyword..." at bounding box center [390, 95] width 282 height 33
paste input "CPL2693690"
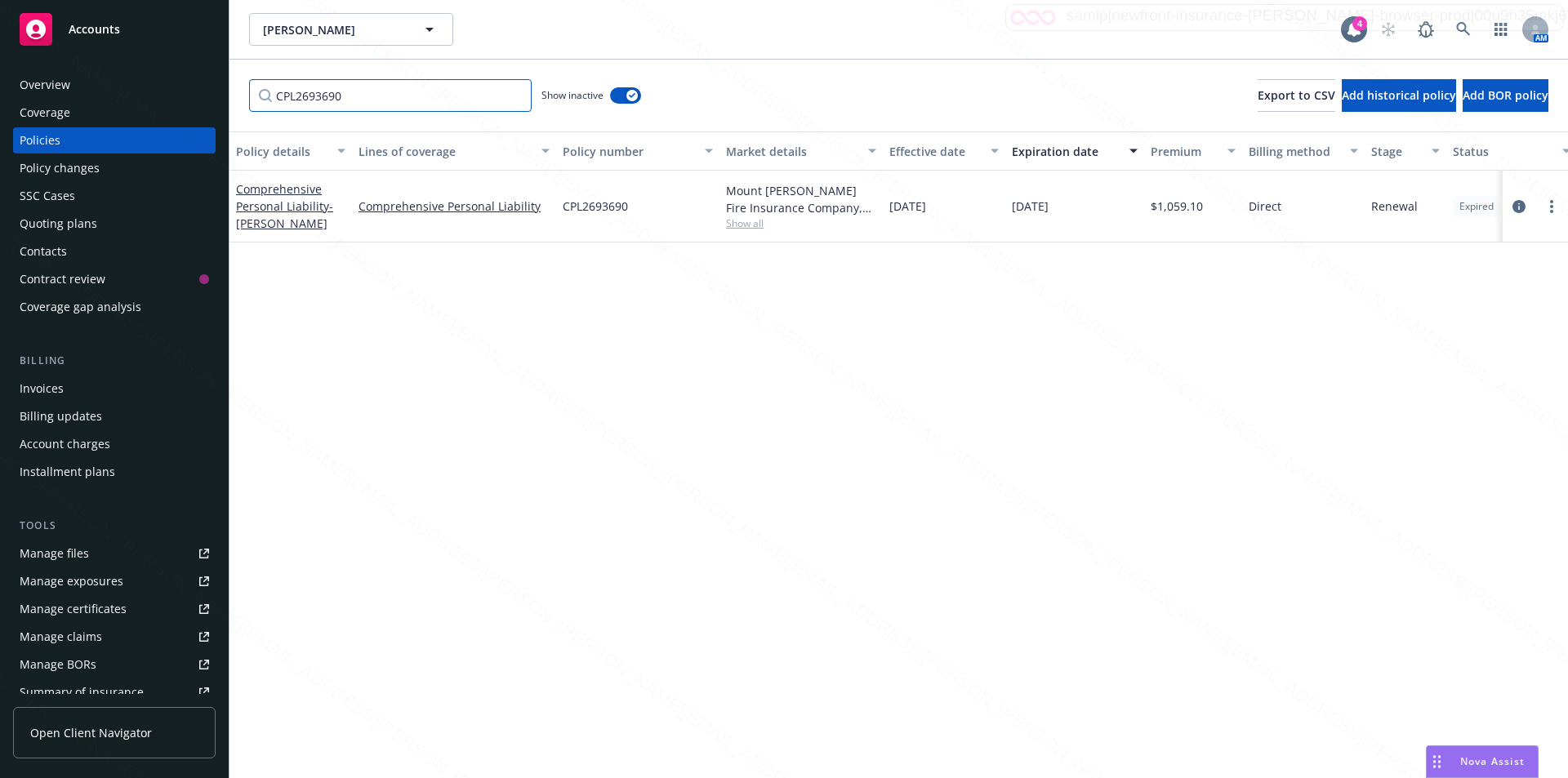
type input "CPL2693690"
click at [55, 82] on div "Overview" at bounding box center [44, 85] width 50 height 27
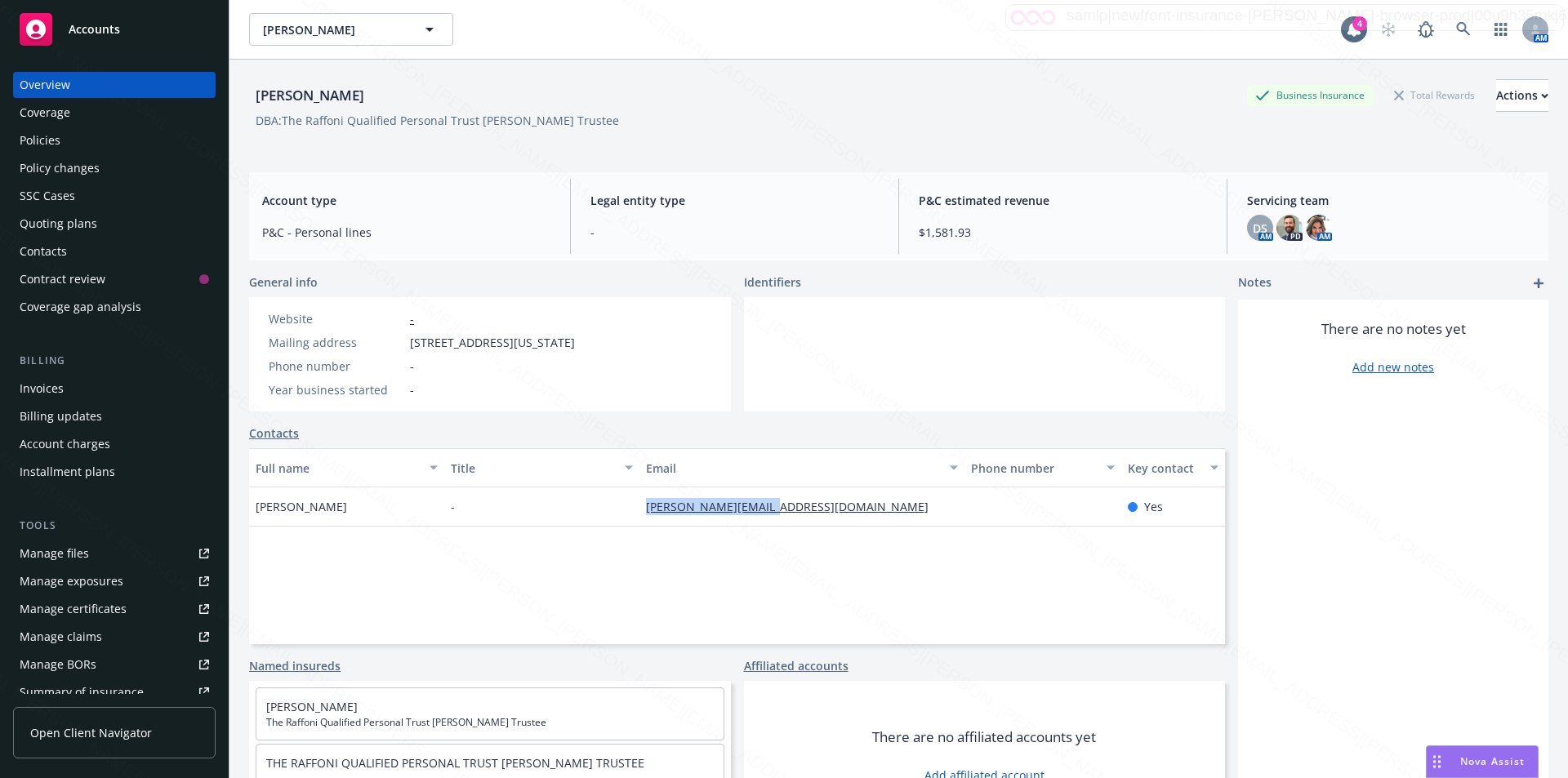
drag, startPoint x: 792, startPoint y: 507, endPoint x: 630, endPoint y: 509, distance: 162.0
click at [630, 509] on div "Peter Guyer - peter@athenaintl.com Yes" at bounding box center [737, 507] width 976 height 39
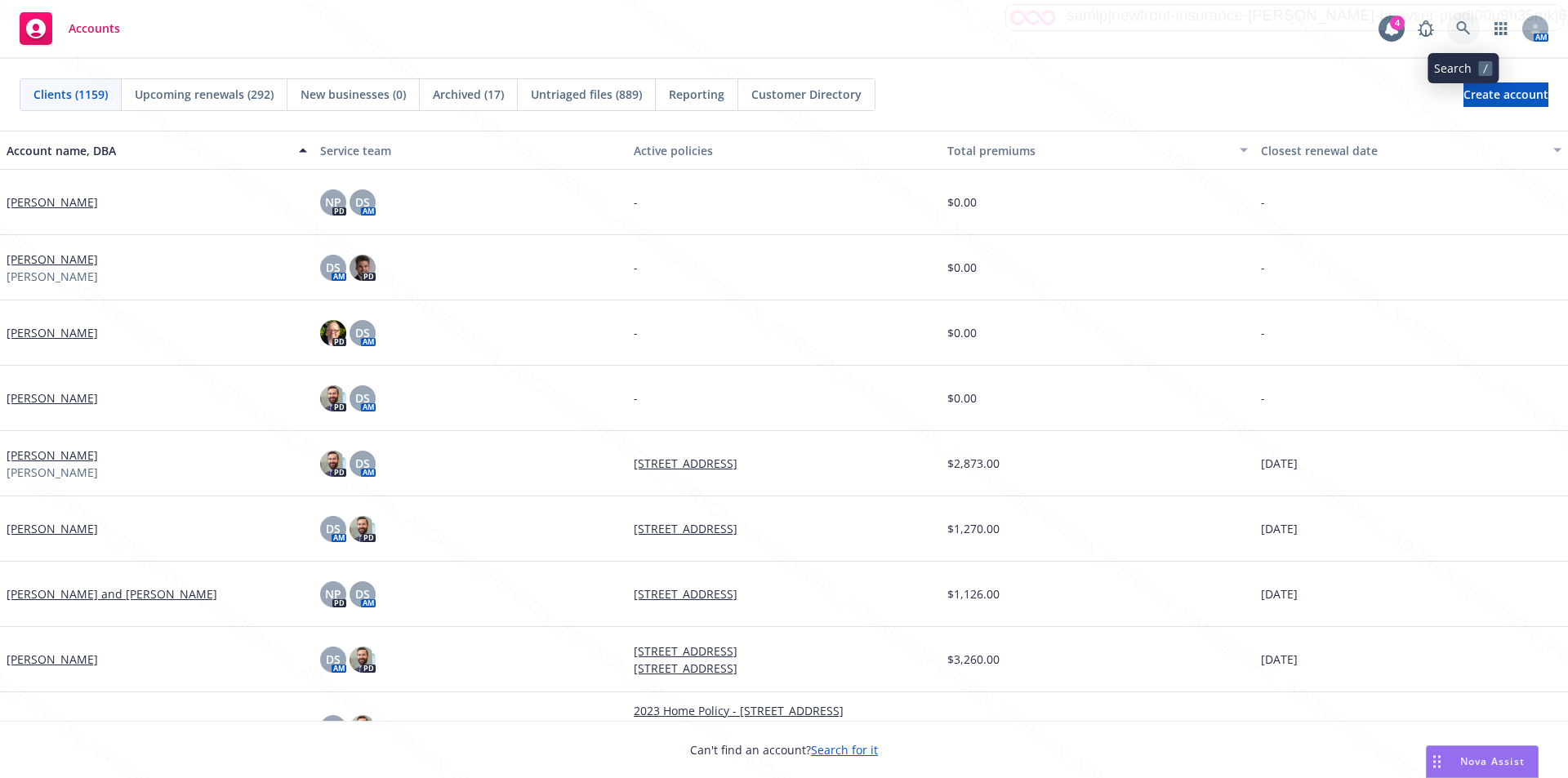
click at [1460, 19] on link at bounding box center [1463, 28] width 33 height 33
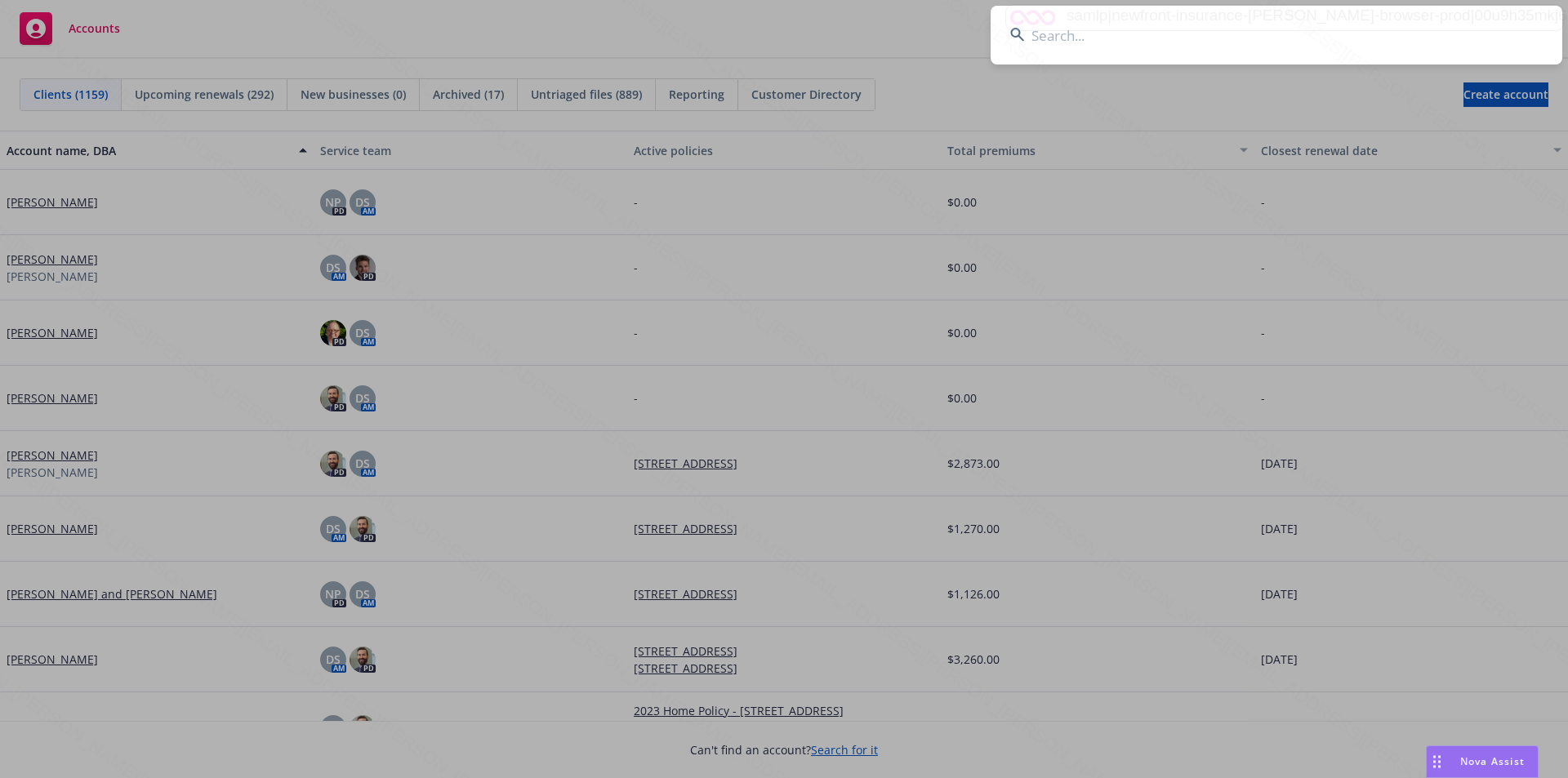
click at [1234, 42] on input at bounding box center [1277, 35] width 572 height 58
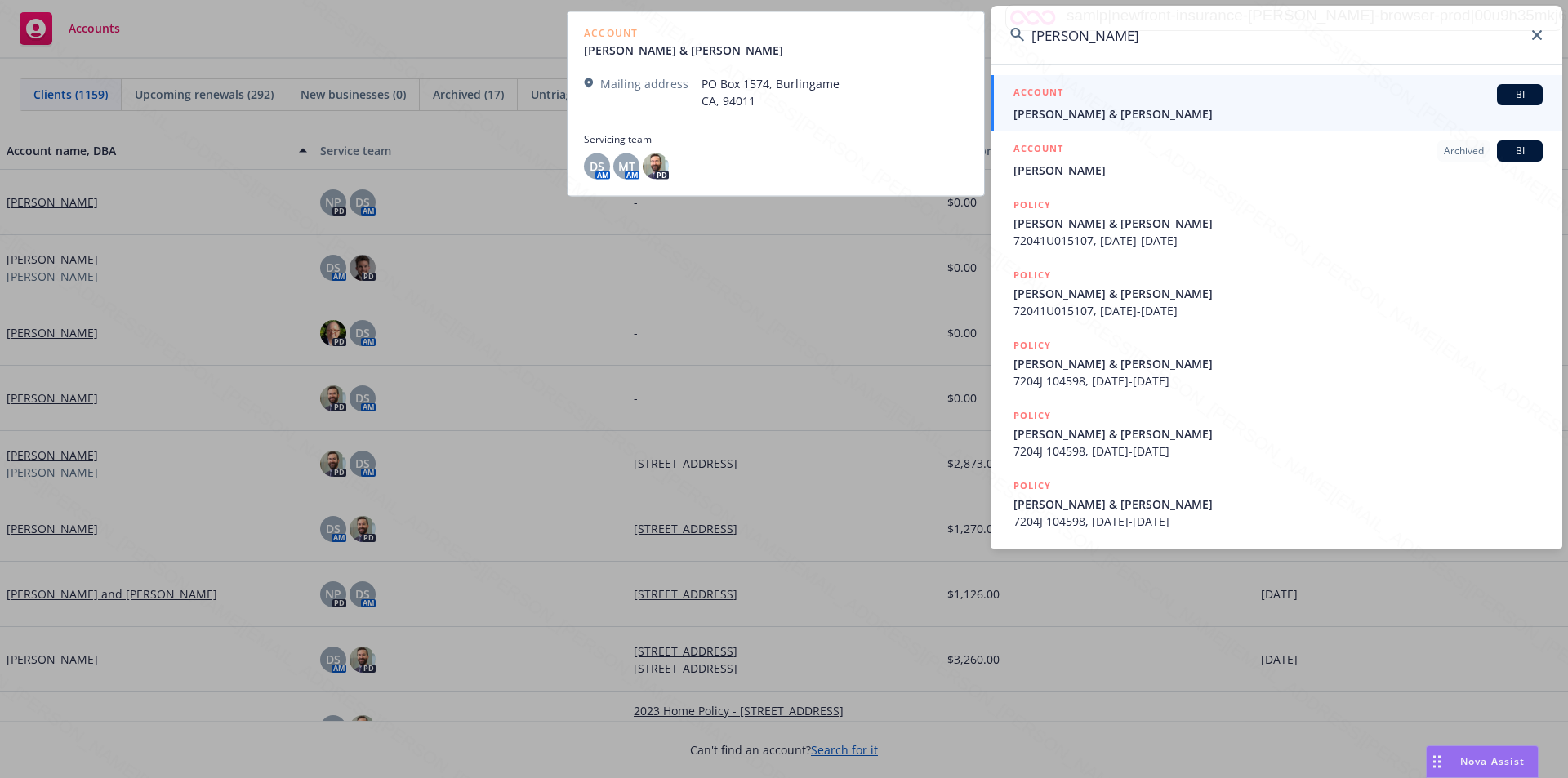
type input "[PERSON_NAME]"
click at [1133, 115] on span "[PERSON_NAME] & [PERSON_NAME]" at bounding box center [1278, 113] width 529 height 17
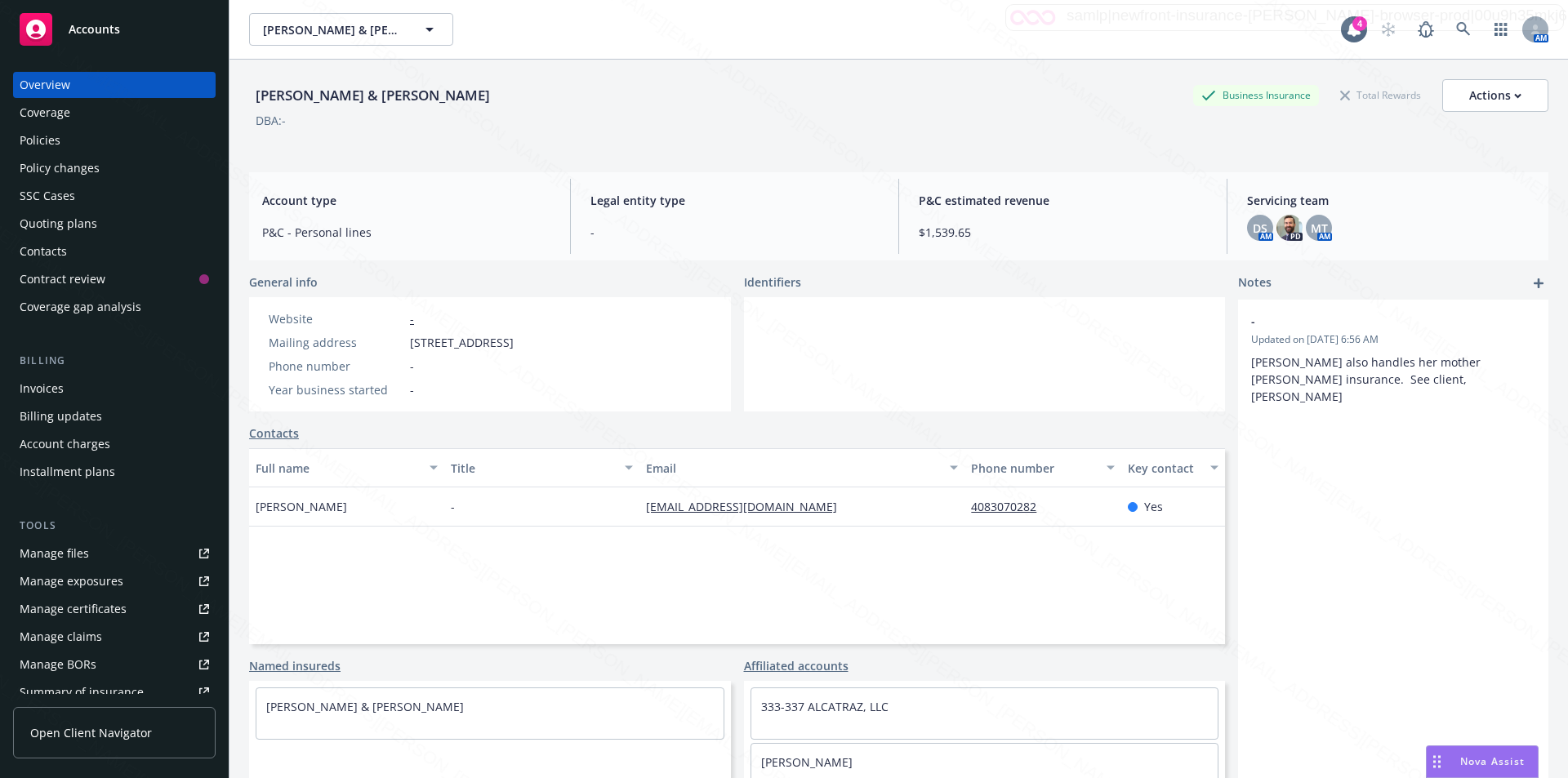
click at [52, 143] on div "Policies" at bounding box center [40, 141] width 41 height 27
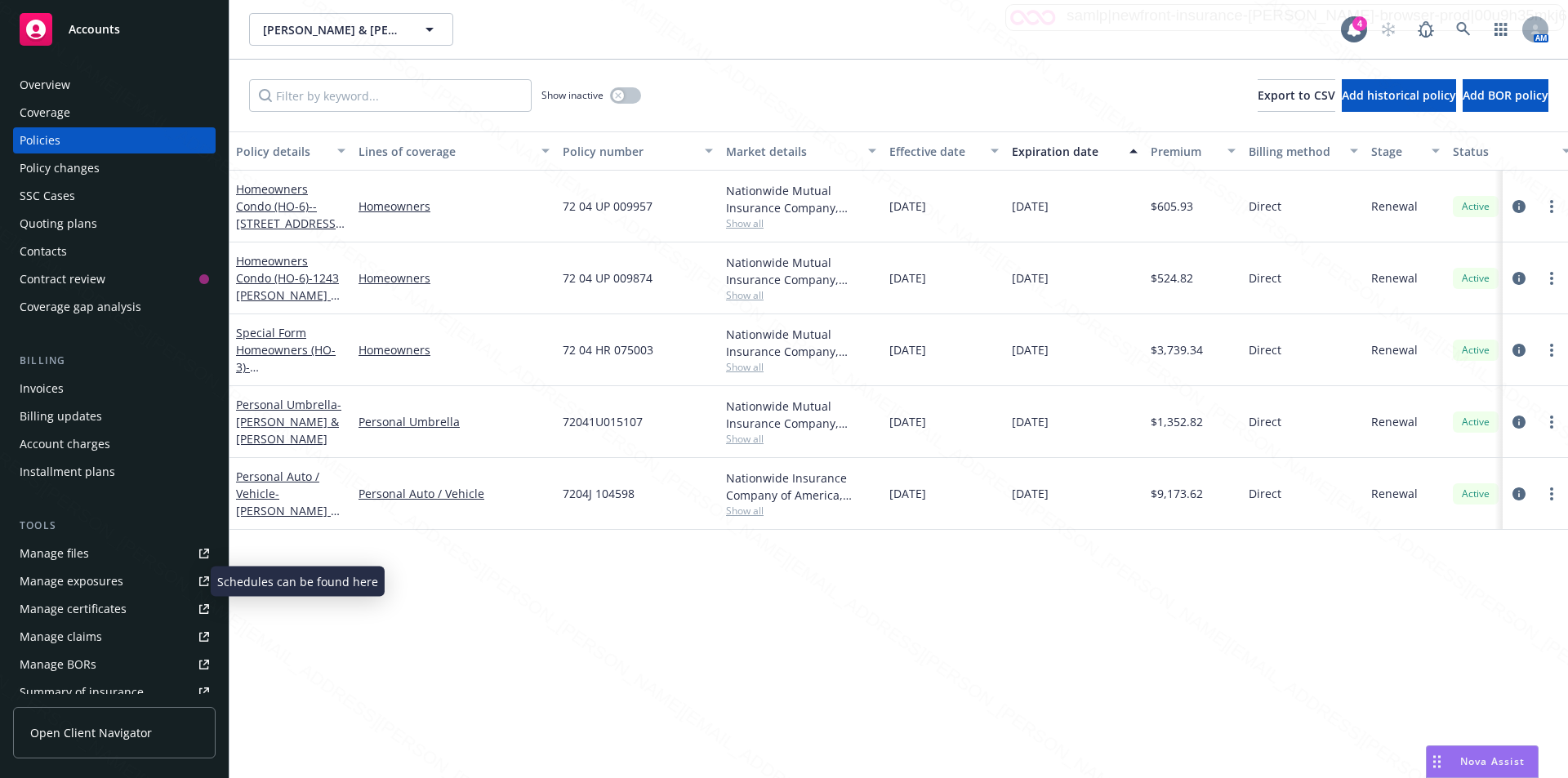
click at [69, 577] on div "Manage exposures" at bounding box center [71, 582] width 104 height 27
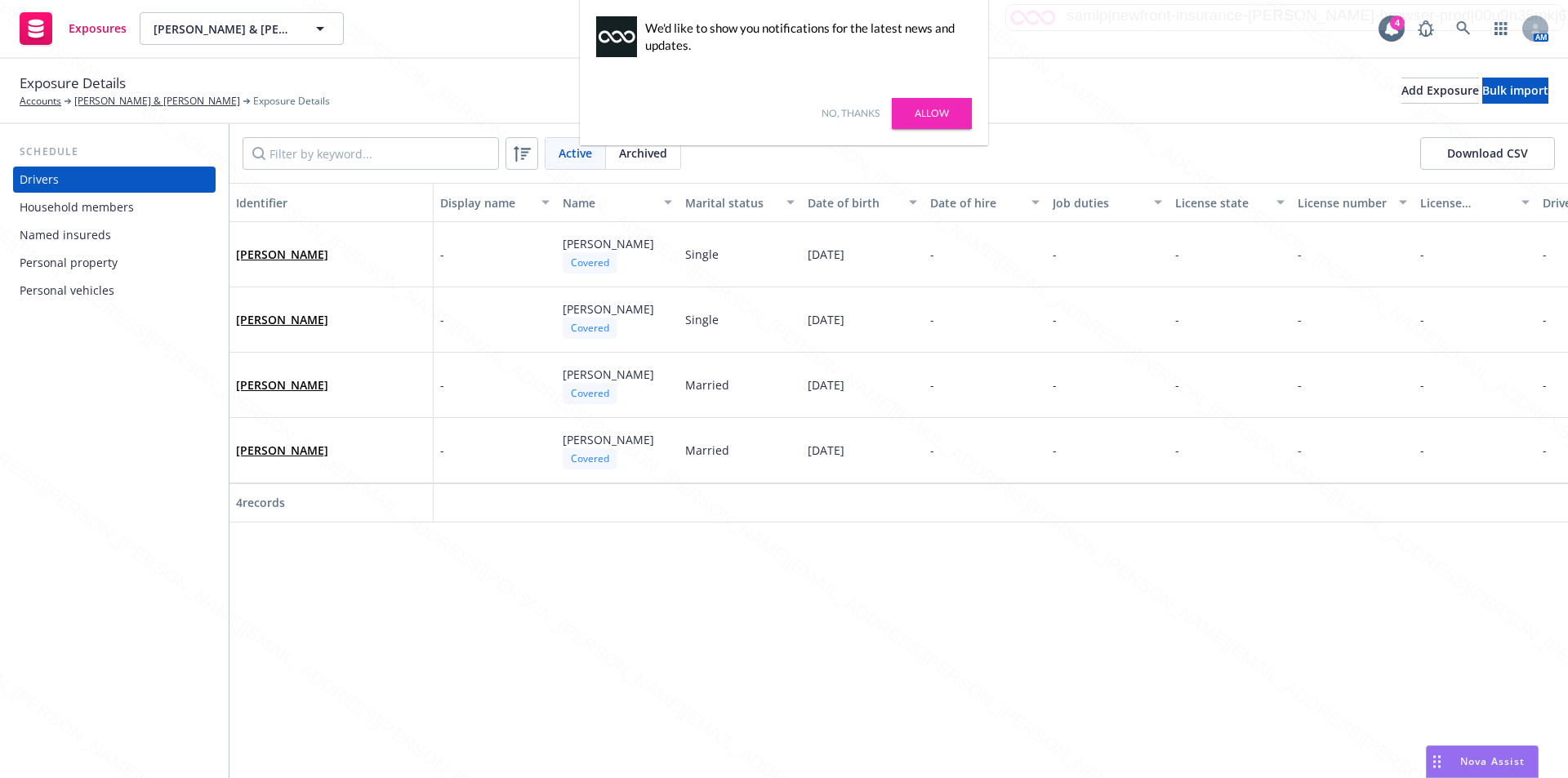
click at [856, 113] on link "No, thanks" at bounding box center [850, 113] width 58 height 15
